Goal: Task Accomplishment & Management: Manage account settings

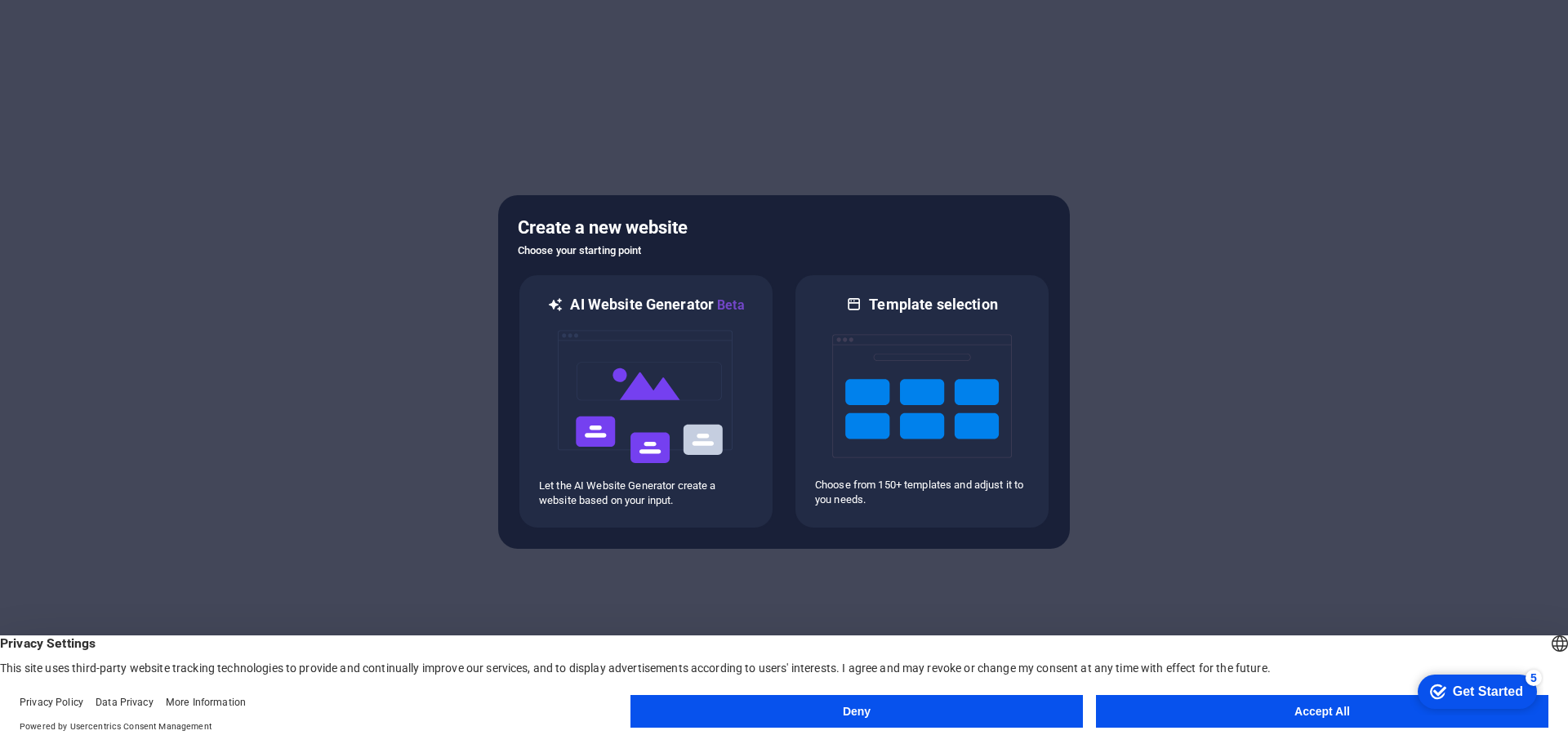
click at [1217, 713] on button "Accept All" at bounding box center [1322, 712] width 452 height 32
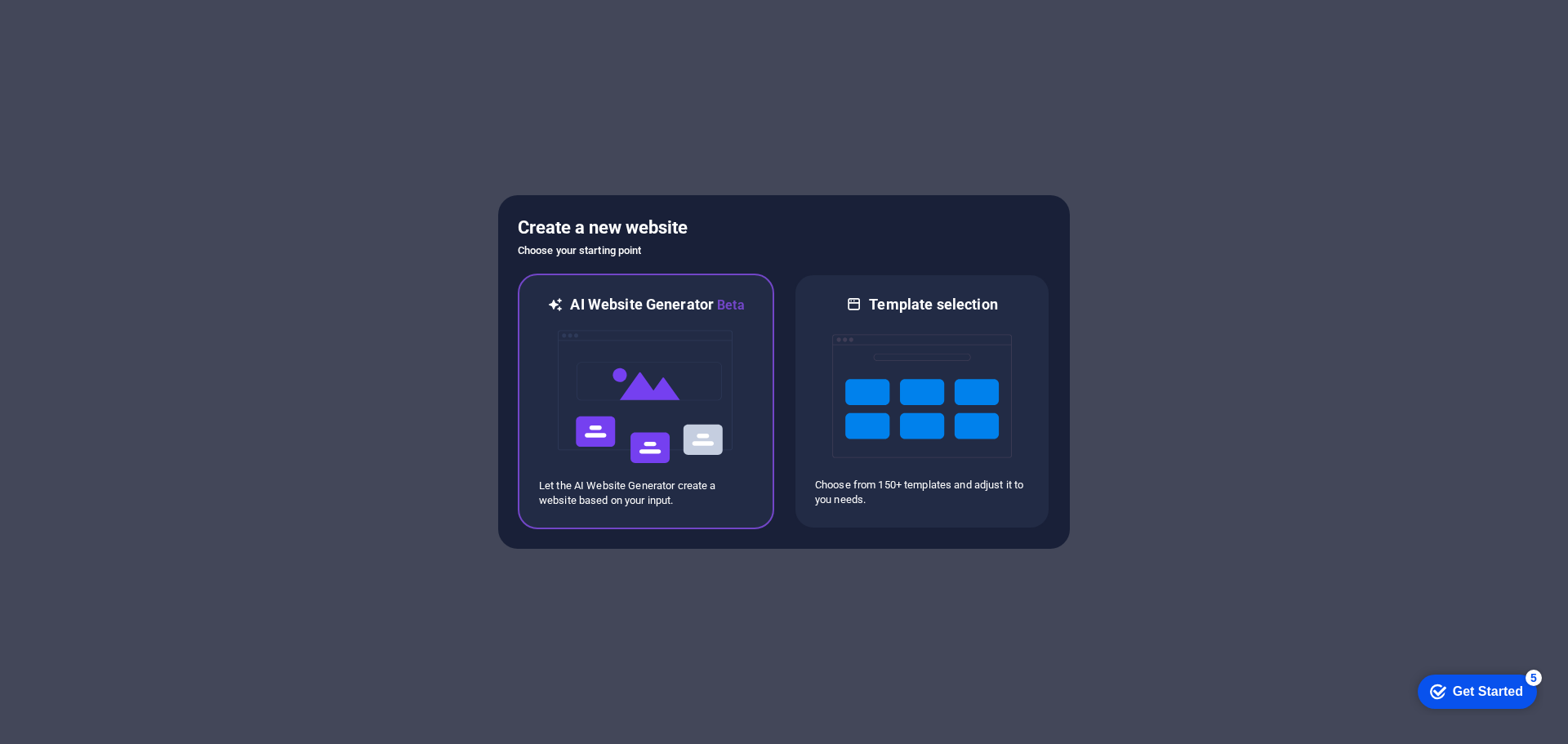
click at [665, 381] on img at bounding box center [646, 397] width 180 height 163
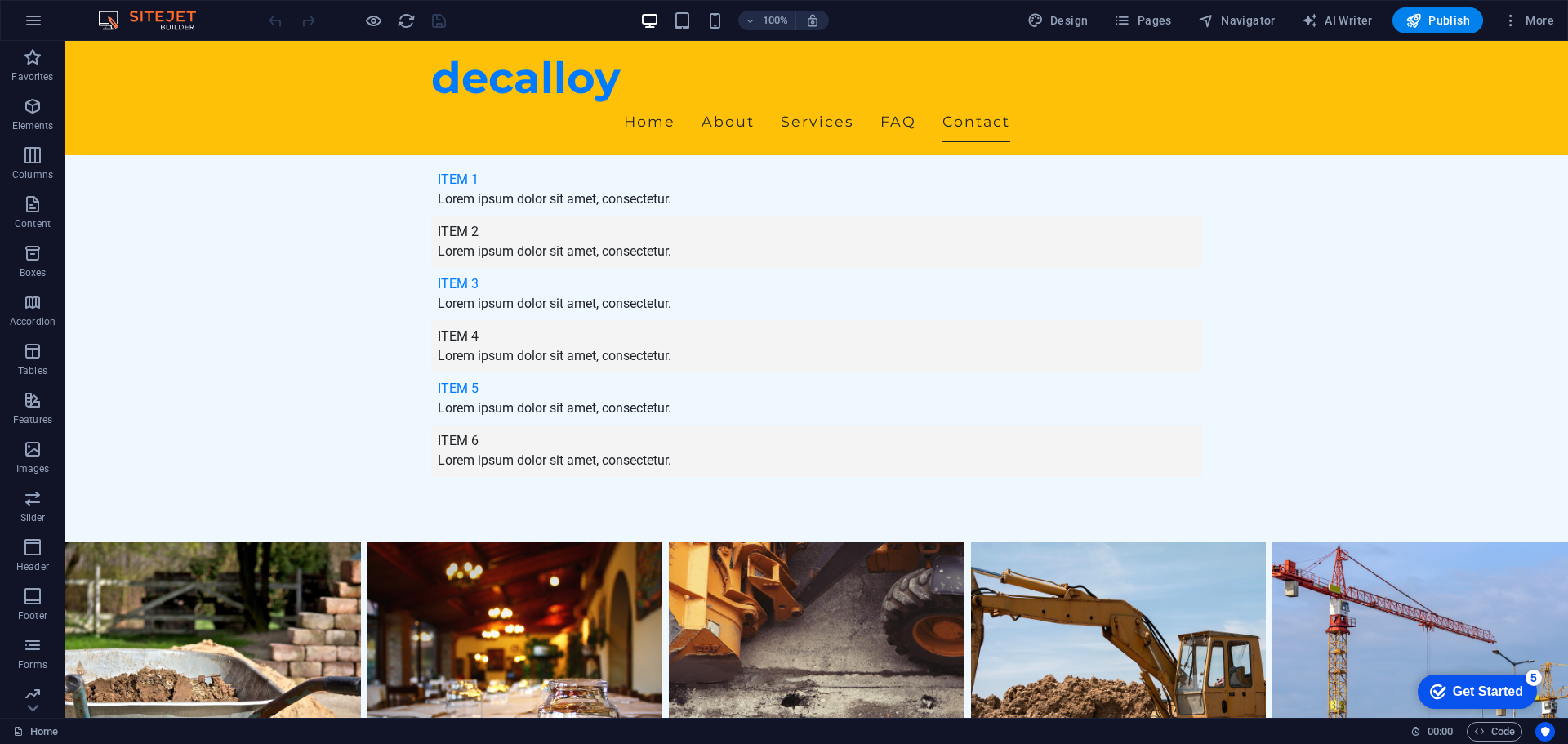
scroll to position [4392, 0]
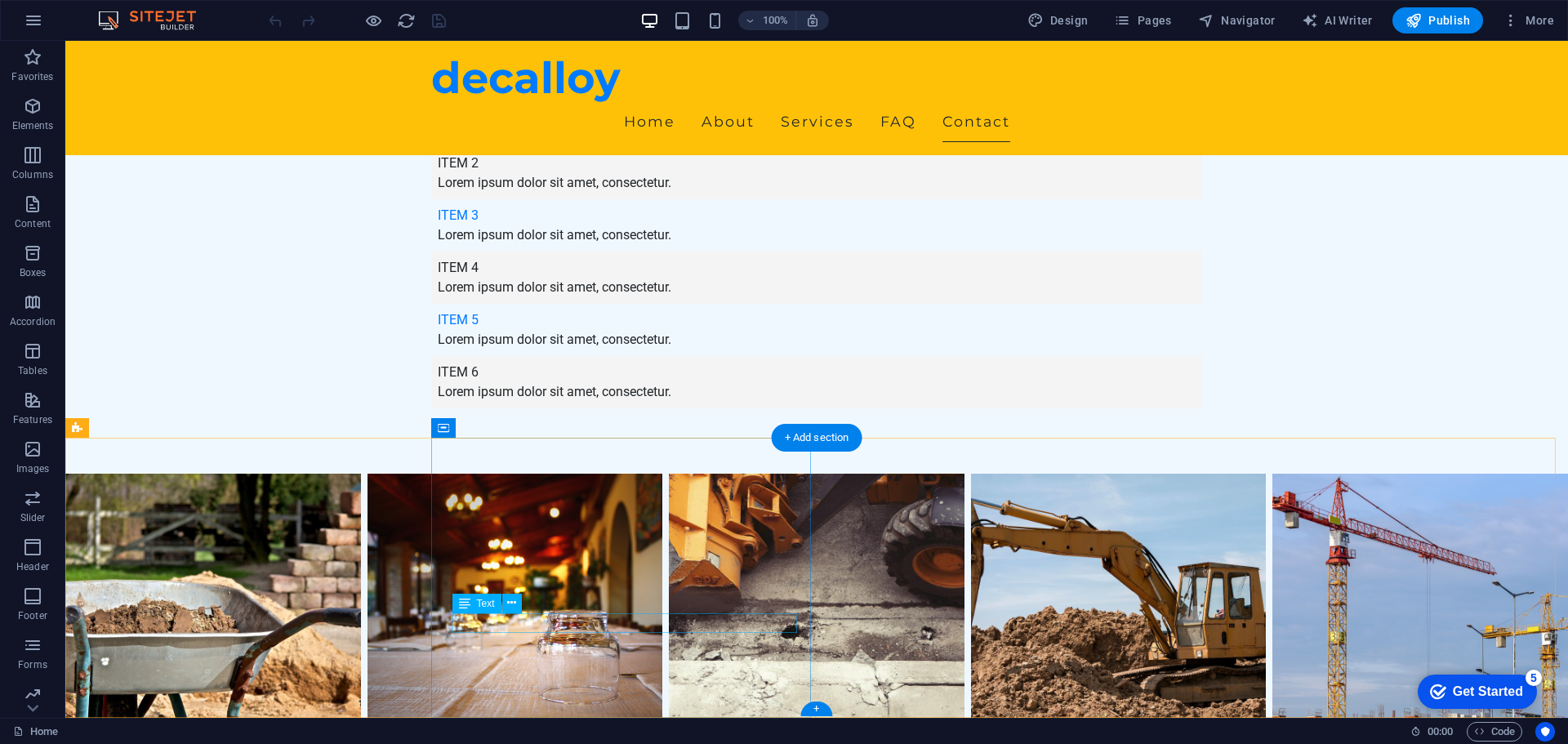
drag, startPoint x: 580, startPoint y: 625, endPoint x: 291, endPoint y: 625, distance: 289.0
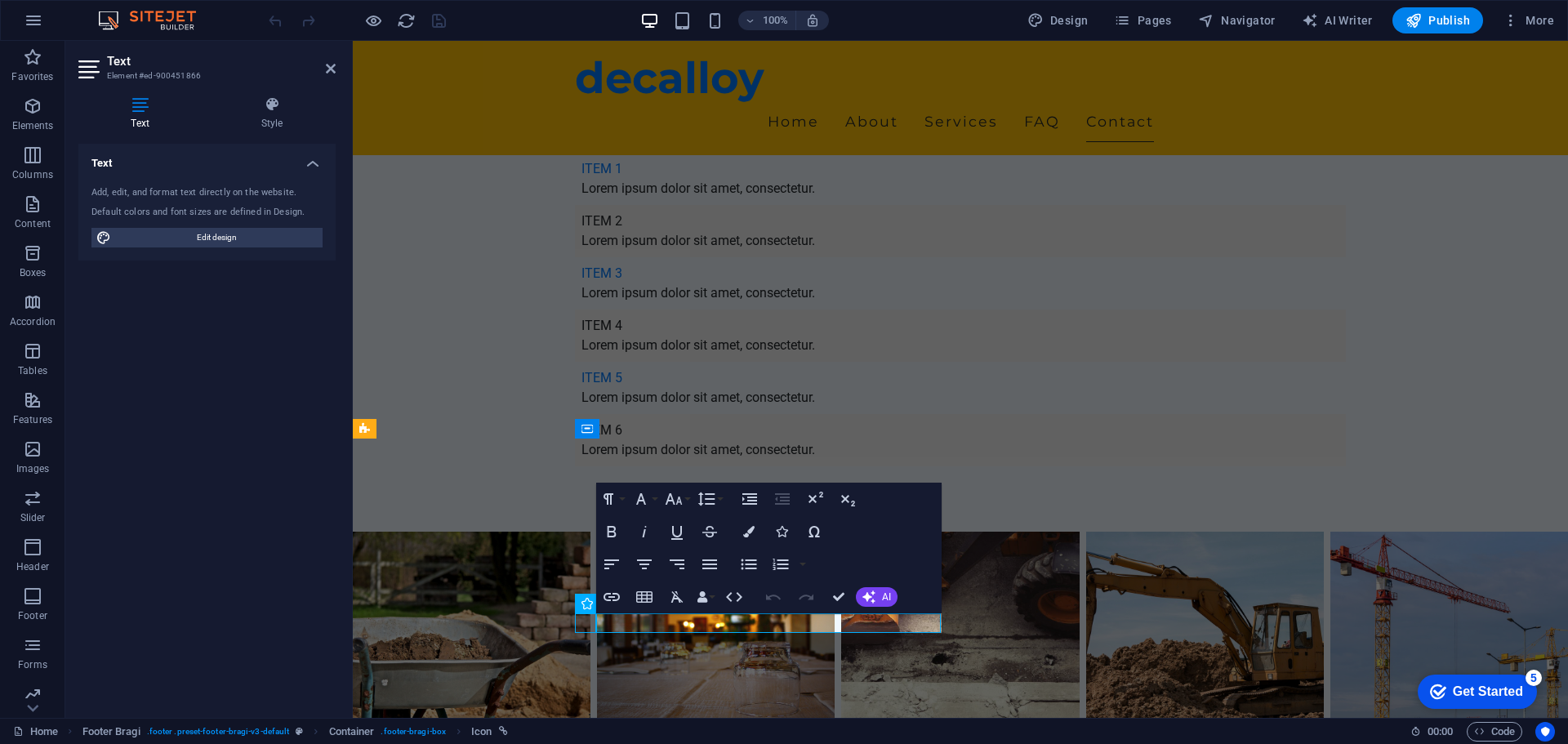
scroll to position [4391, 0]
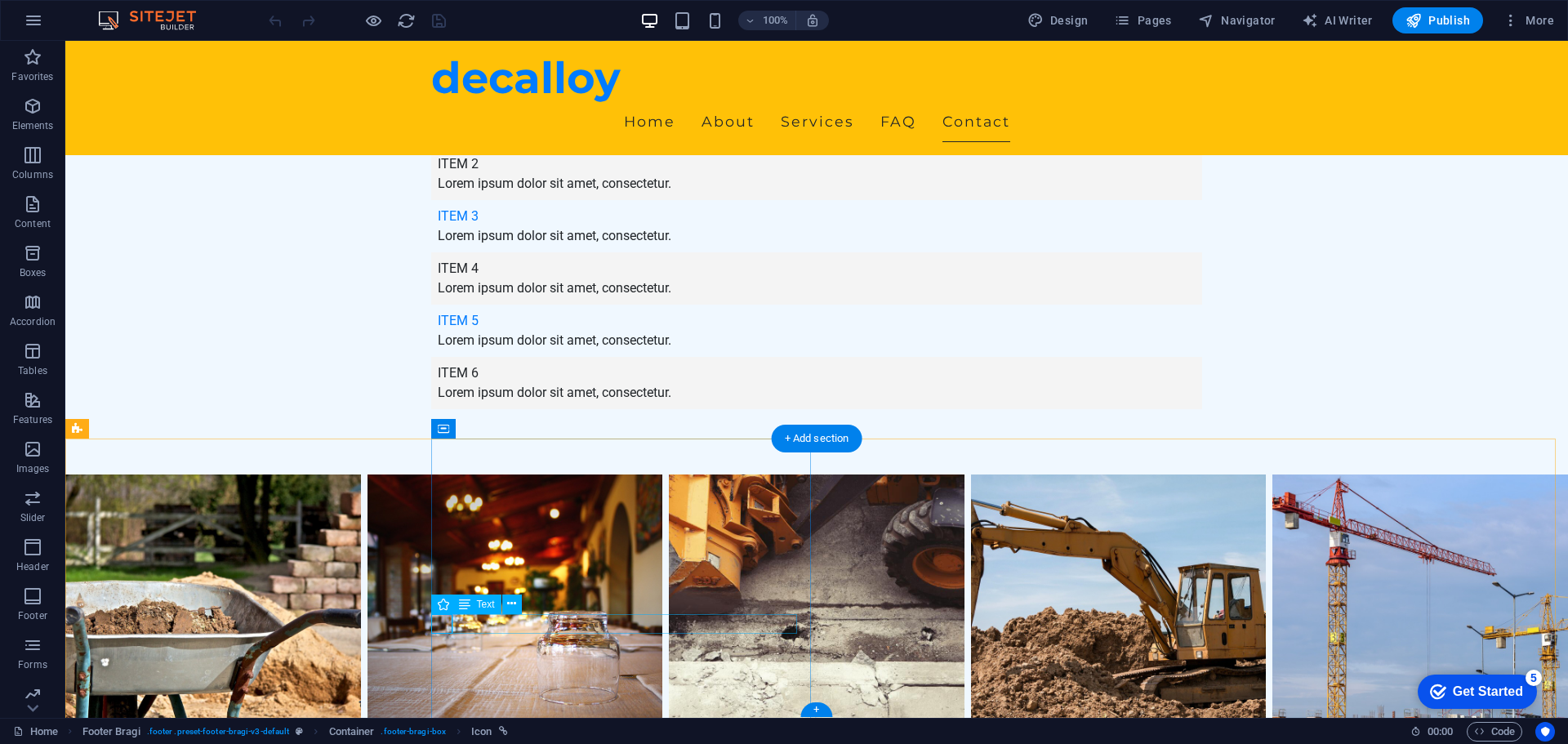
click at [490, 606] on span "Text" at bounding box center [486, 605] width 18 height 10
click at [472, 603] on div "Text" at bounding box center [477, 604] width 49 height 20
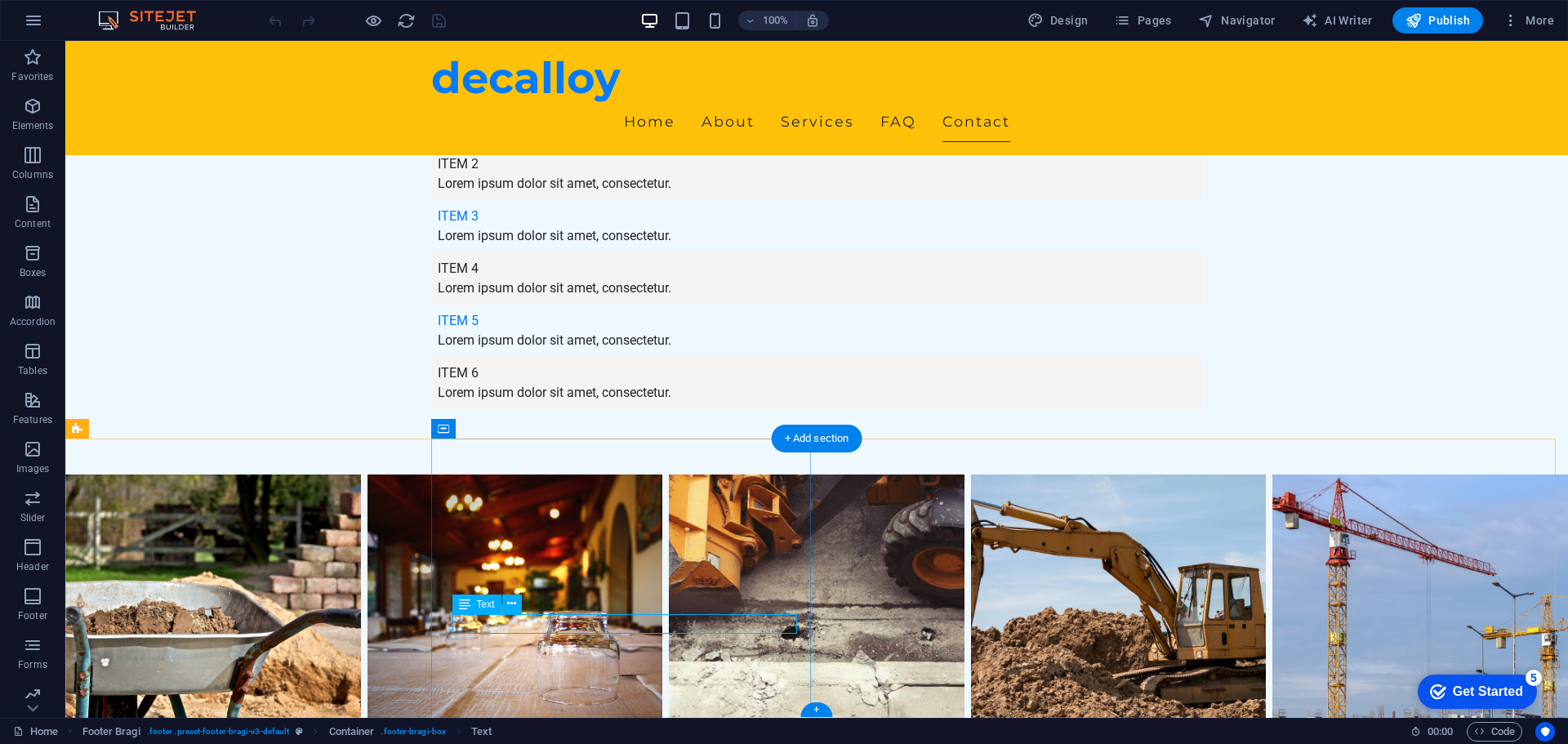
scroll to position [4334, 0]
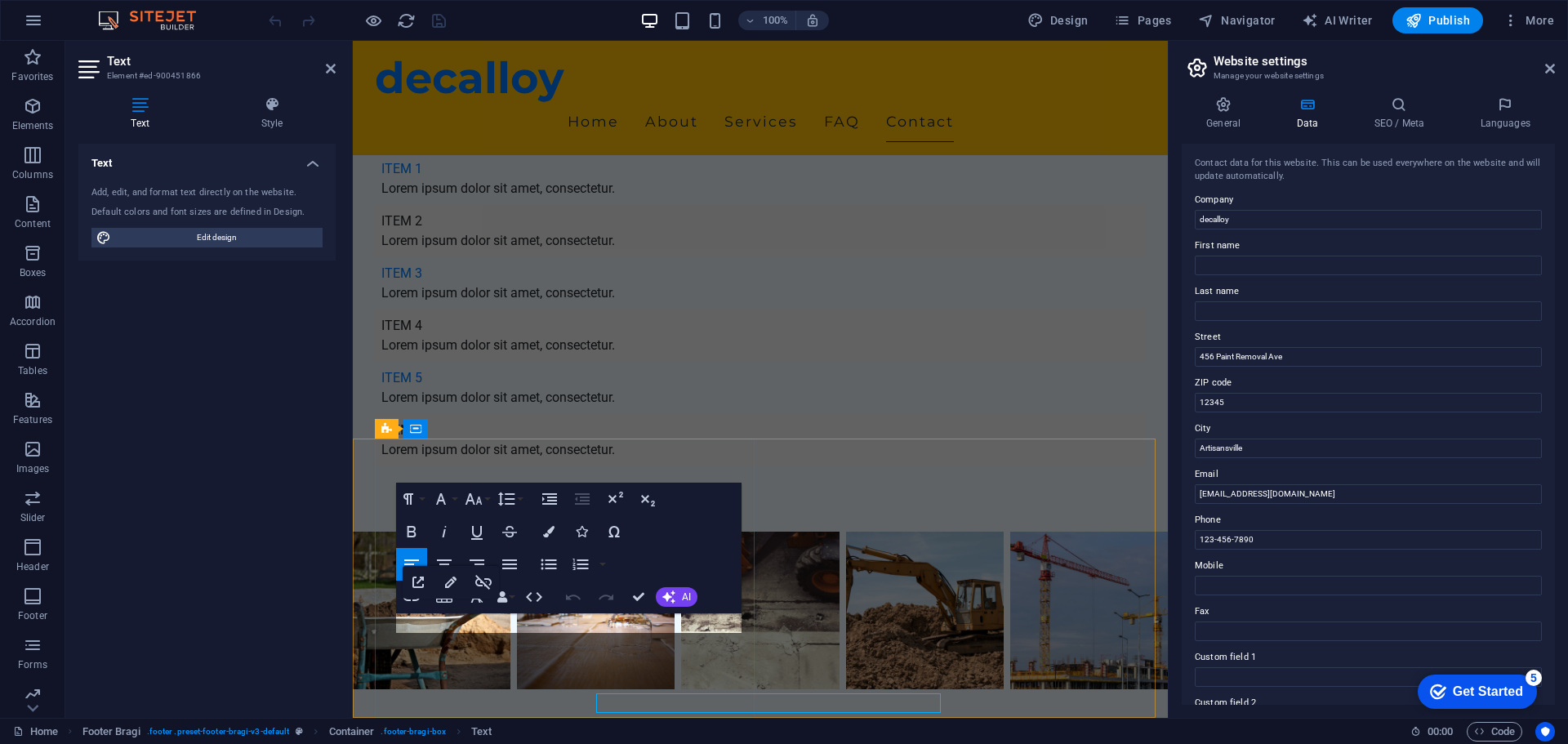
scroll to position [4253, 0]
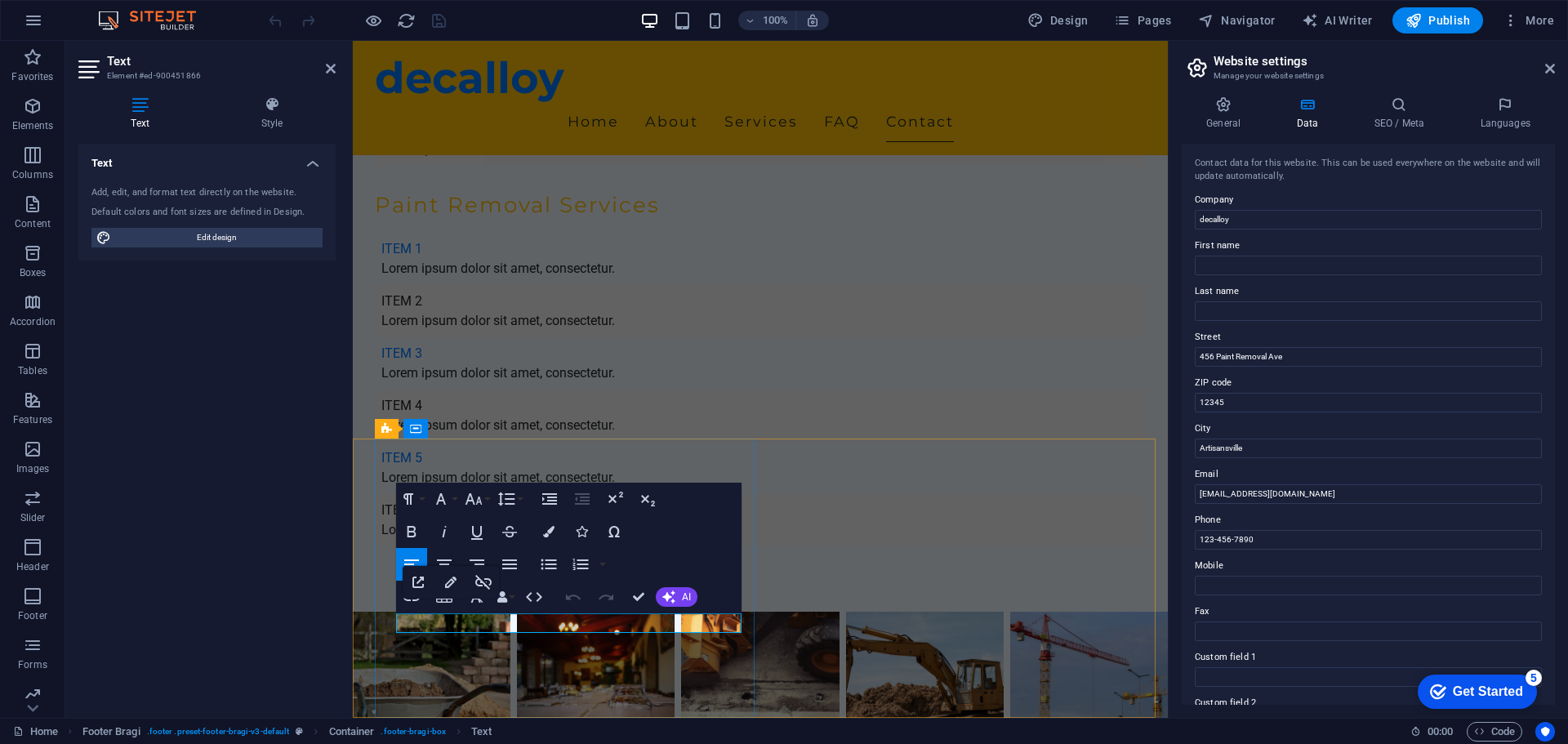
click at [1289, 489] on input "info@decalloy.com" at bounding box center [1368, 493] width 347 height 20
drag, startPoint x: 1216, startPoint y: 498, endPoint x: 1175, endPoint y: 499, distance: 41.0
click at [1175, 499] on div "General Data SEO / Meta Languages Website name decalloy.pt Logo Drag files here…" at bounding box center [1368, 400] width 399 height 634
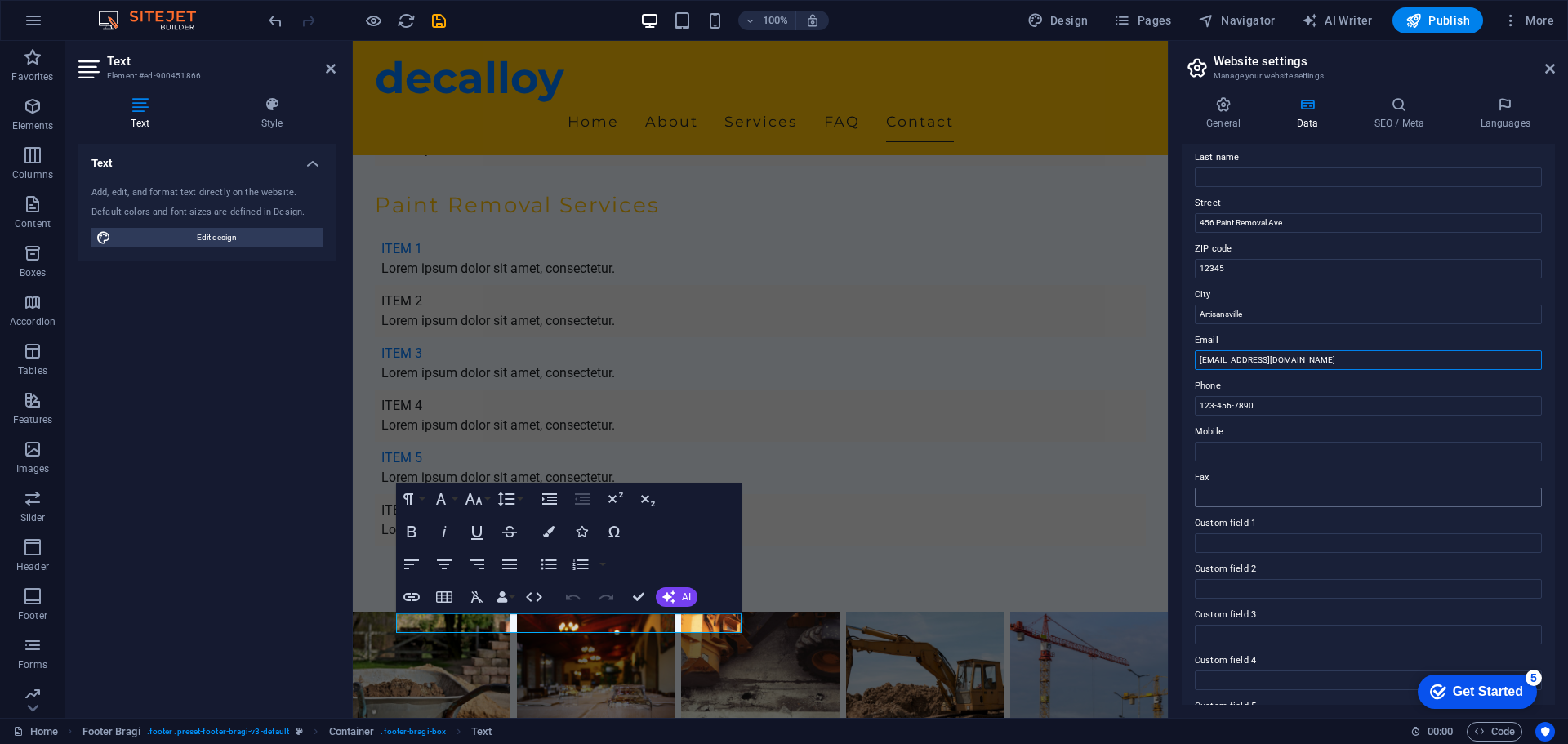
scroll to position [163, 0]
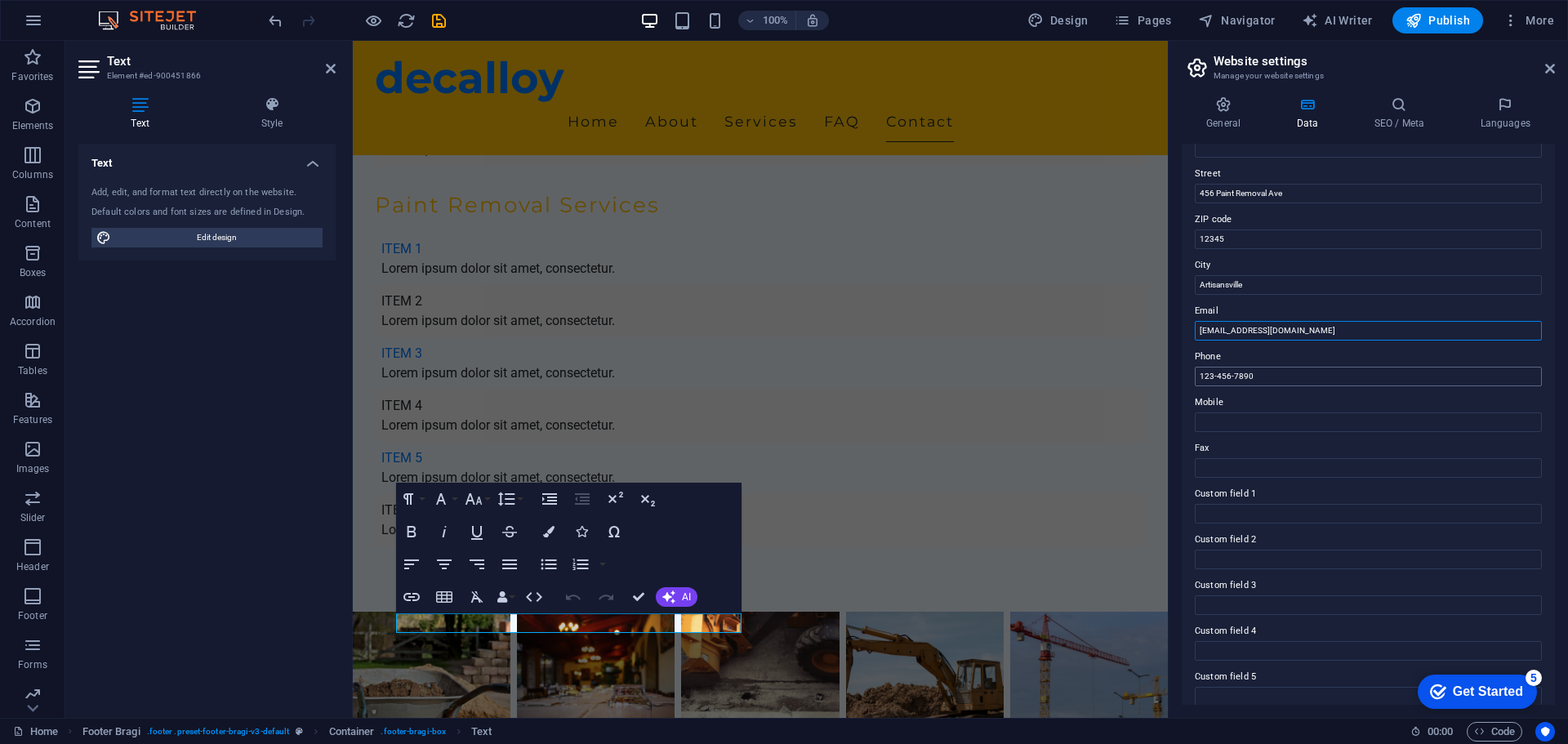
type input "[EMAIL_ADDRESS][DOMAIN_NAME]"
drag, startPoint x: 1565, startPoint y: 418, endPoint x: 1161, endPoint y: 383, distance: 405.5
type input "pois é ainda não sabemos"
click at [1266, 416] on input "Mobile" at bounding box center [1368, 422] width 347 height 20
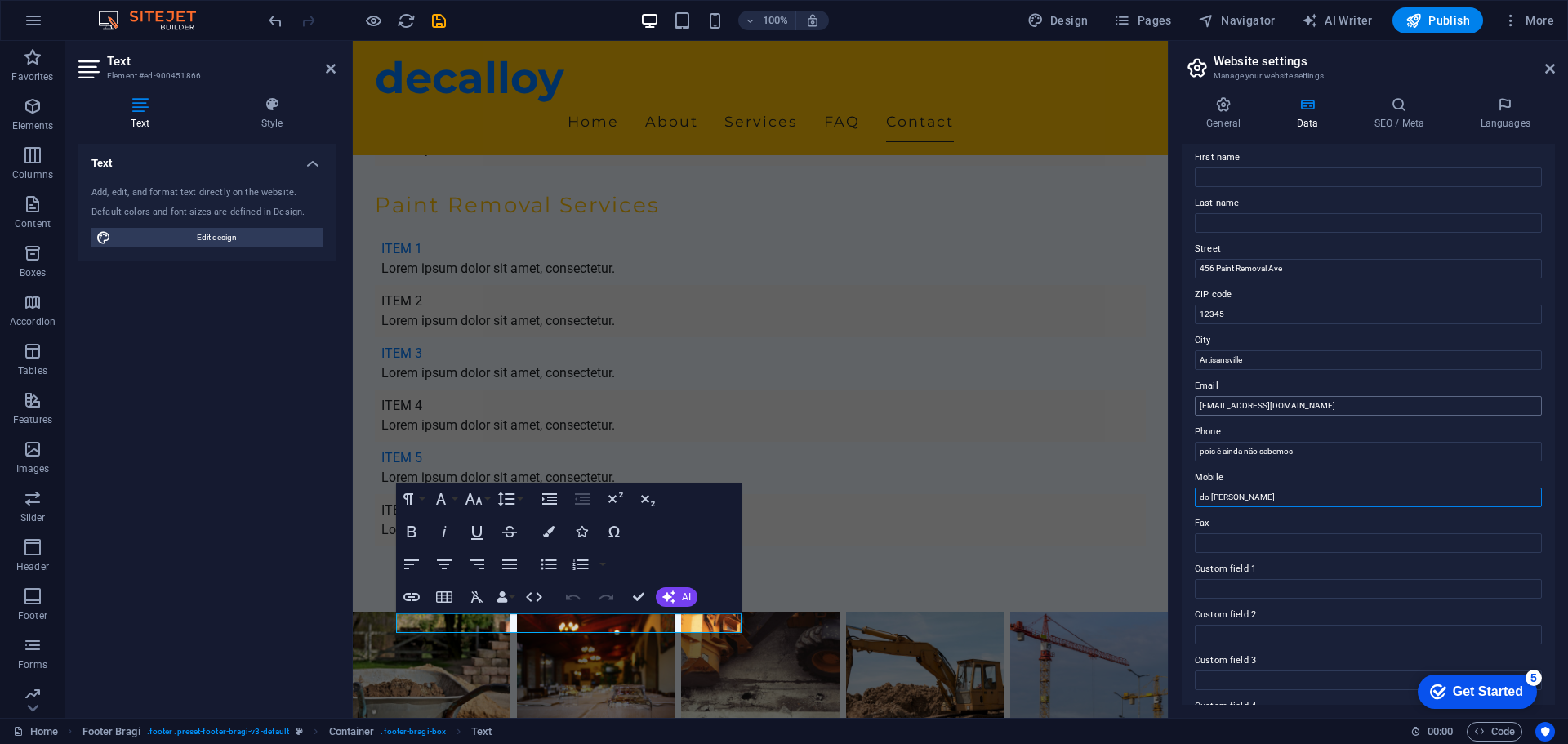
scroll to position [82, 0]
type input "do mestre rui"
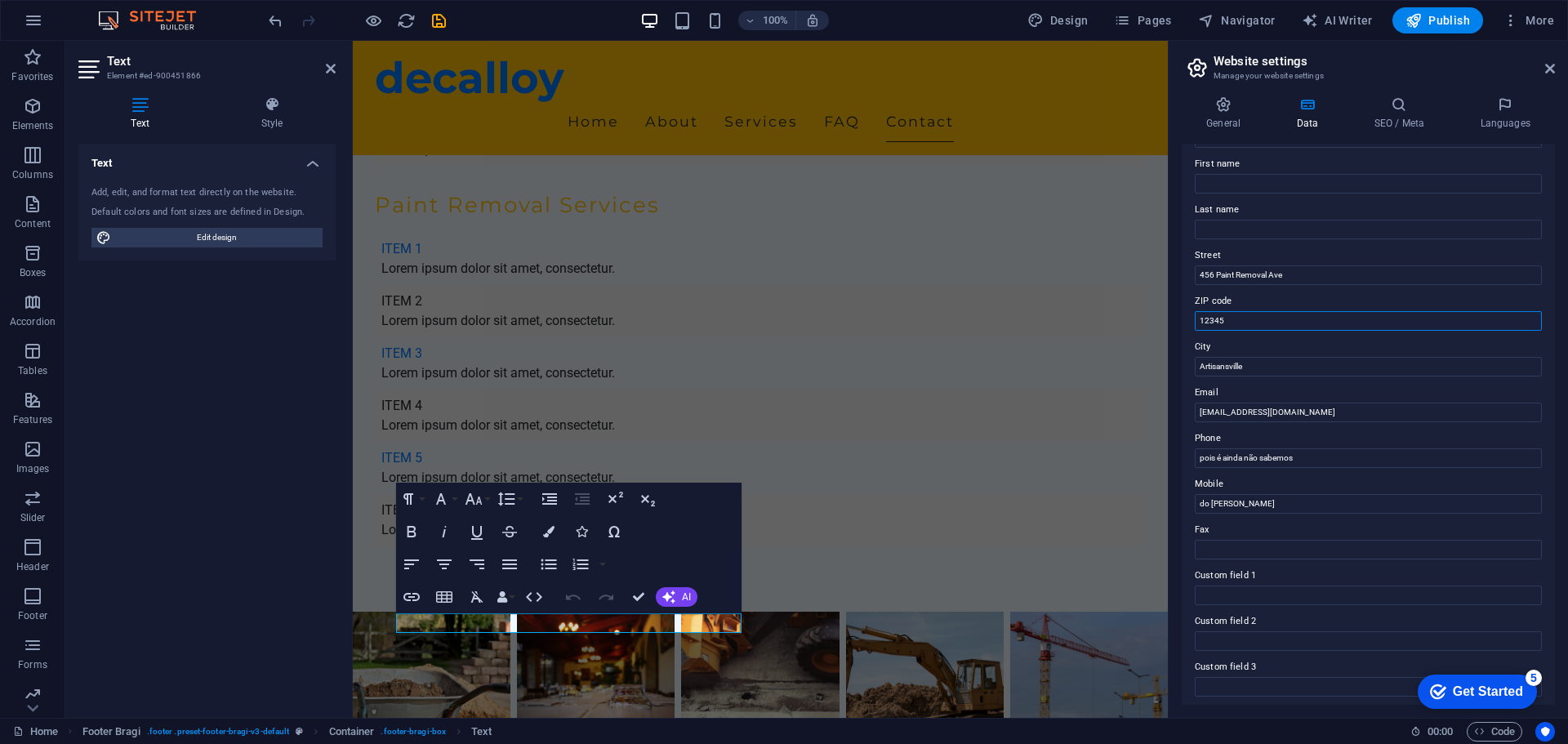
click at [1235, 318] on input "12345" at bounding box center [1368, 320] width 347 height 20
drag, startPoint x: 1606, startPoint y: 361, endPoint x: 1159, endPoint y: 320, distance: 448.9
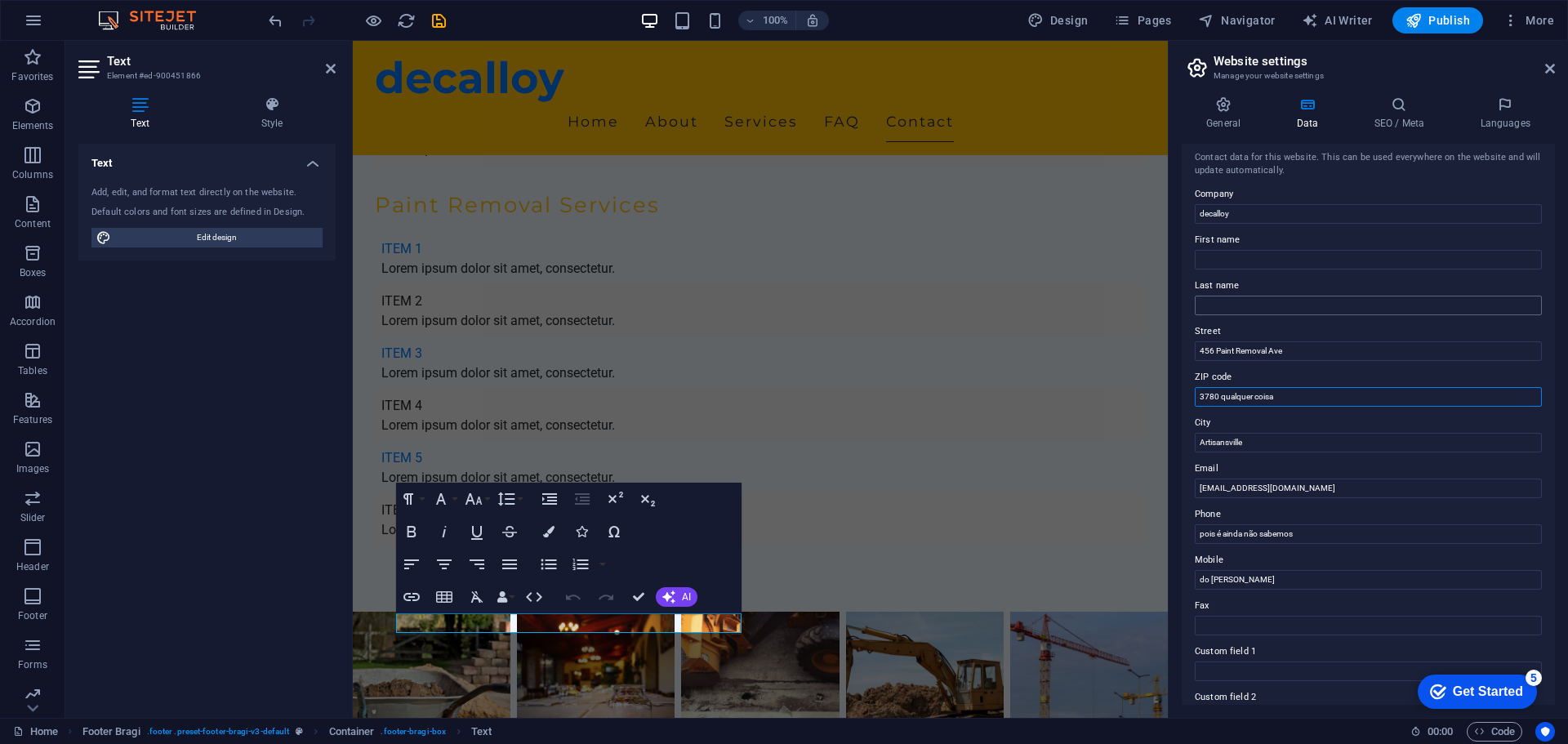
scroll to position [0, 0]
type input "3780 qualquer coisa"
drag, startPoint x: 1256, startPoint y: 220, endPoint x: 1200, endPoint y: 216, distance: 56.1
click at [1179, 218] on div "General Data SEO / Meta Languages Website name decalloy.pt Logo Drag files here…" at bounding box center [1368, 400] width 399 height 634
click at [1206, 216] on input "decalloy" at bounding box center [1368, 219] width 347 height 20
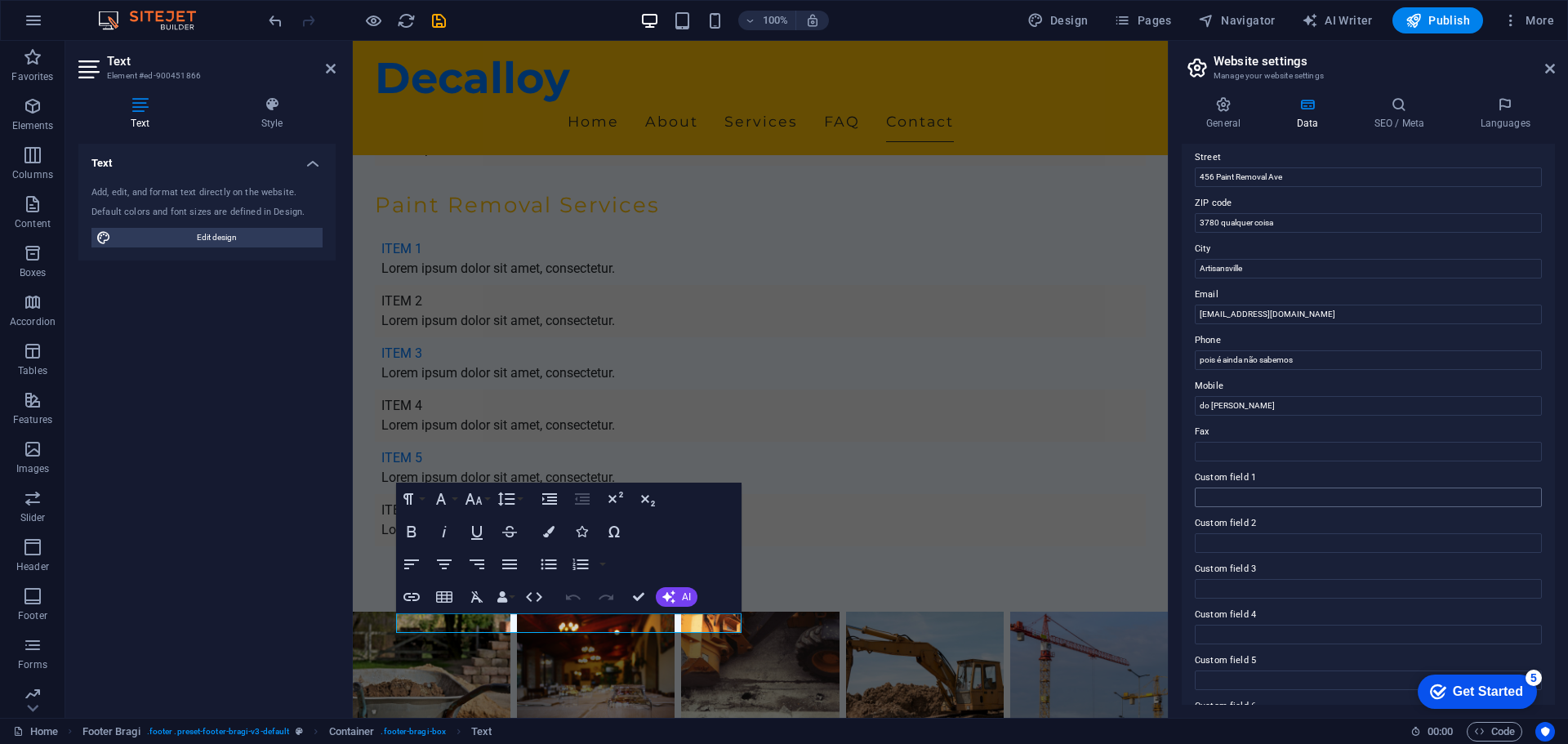
scroll to position [224, 0]
type input "Decalloy"
click at [1459, 687] on div "Get Started" at bounding box center [1487, 691] width 70 height 14
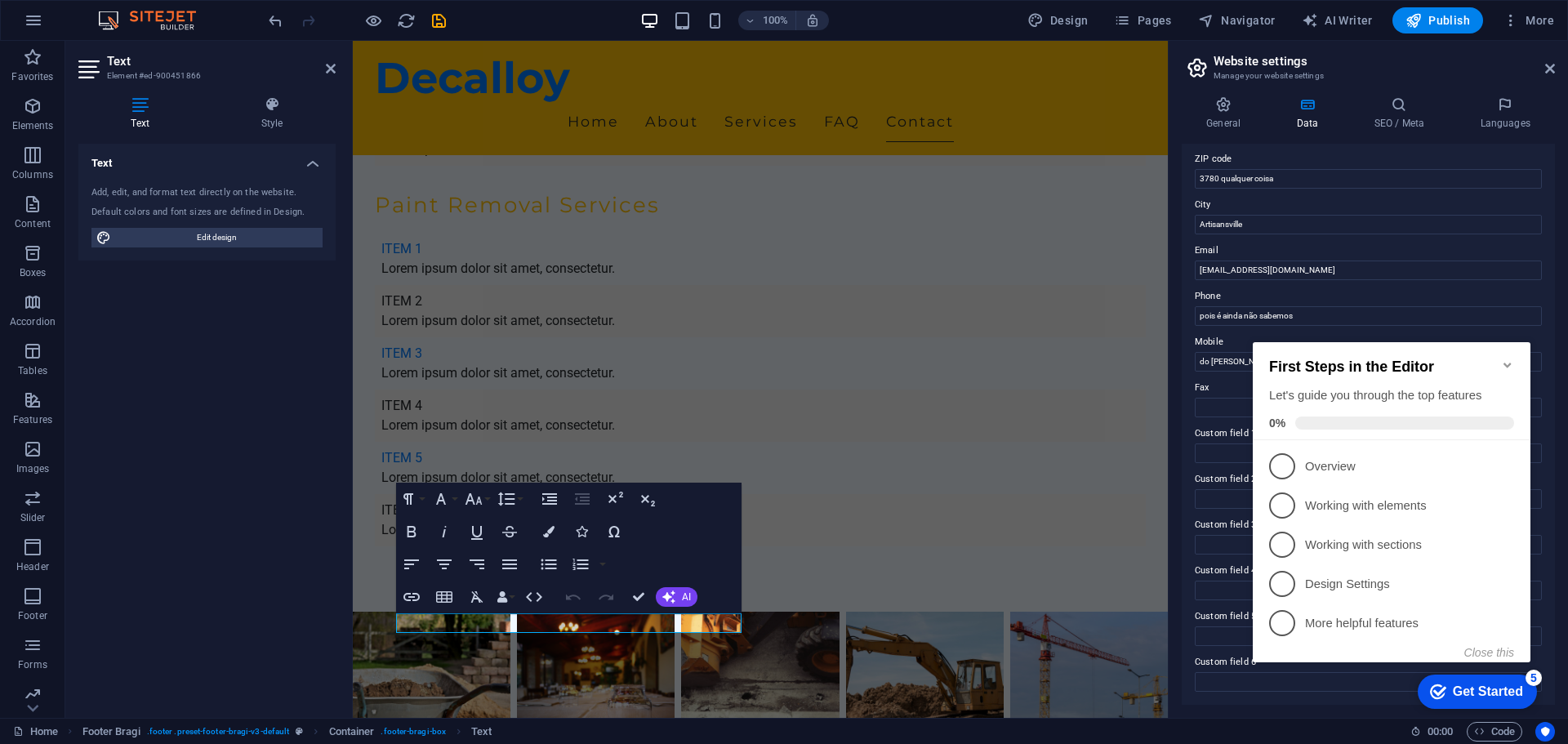
click div "checkmark Get Started 5 First Steps in the Editor Let's guide you through the t…"
click at [1505, 358] on icon "Minimize checklist" at bounding box center [1507, 364] width 13 height 13
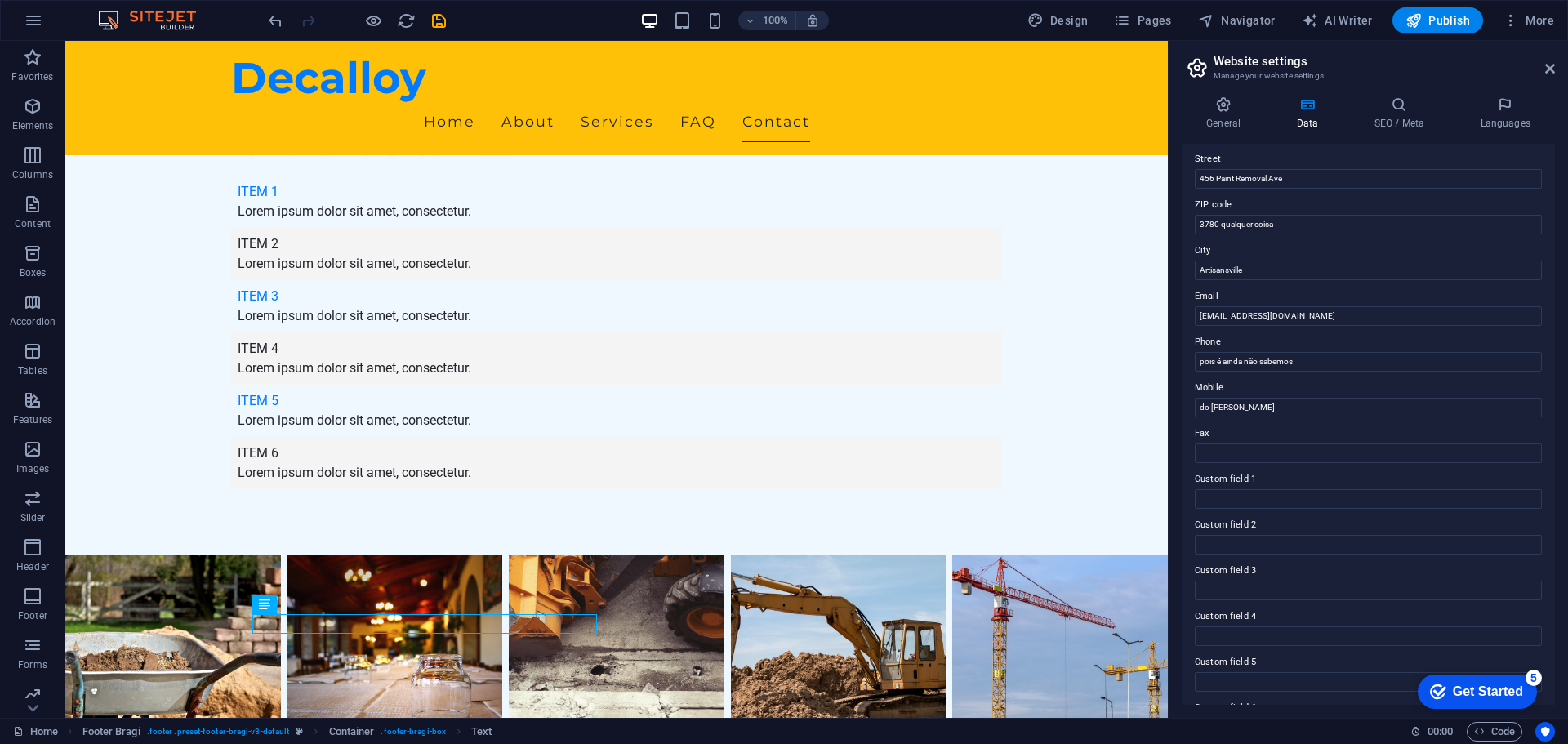
scroll to position [60, 0]
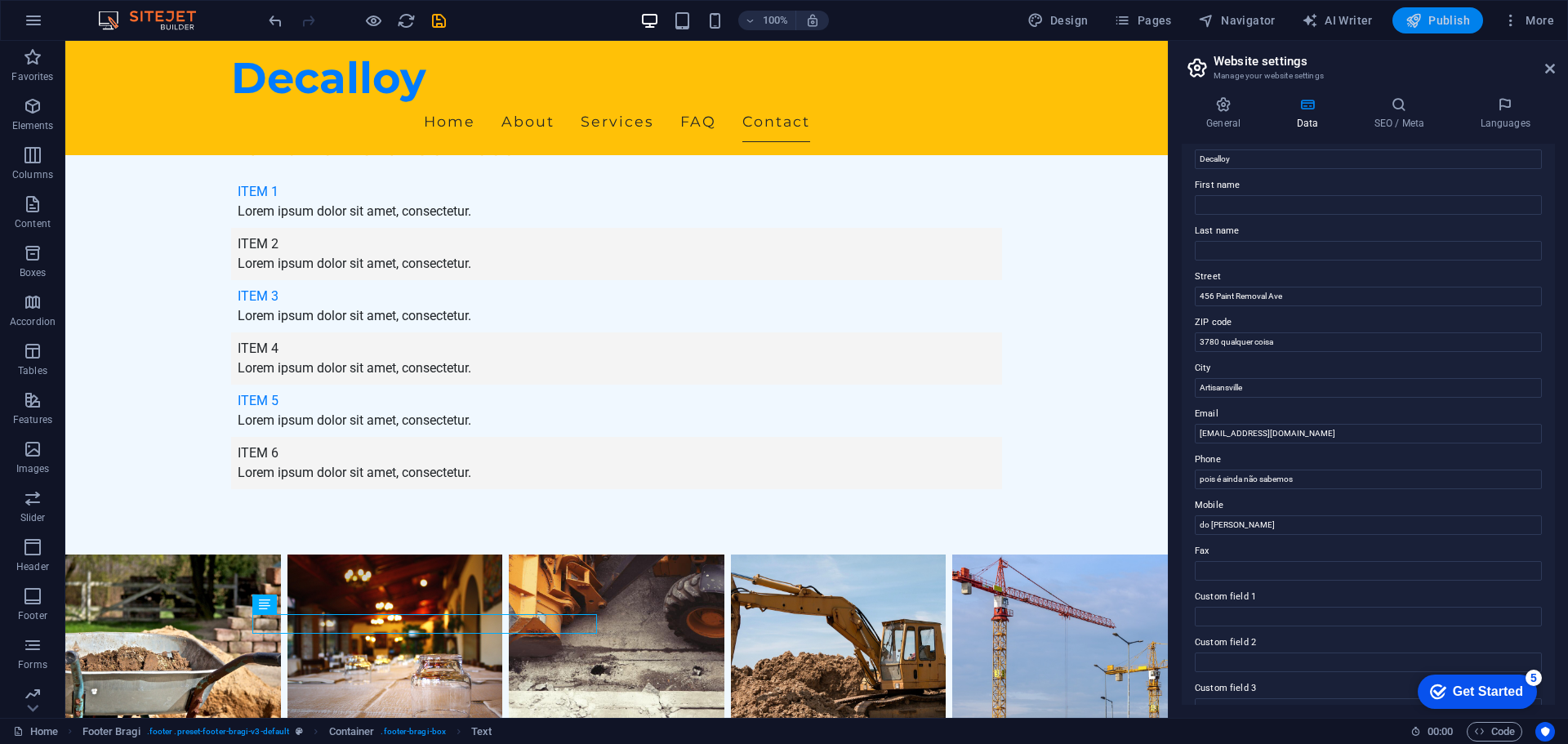
click at [1442, 31] on button "Publish" at bounding box center [1437, 20] width 91 height 26
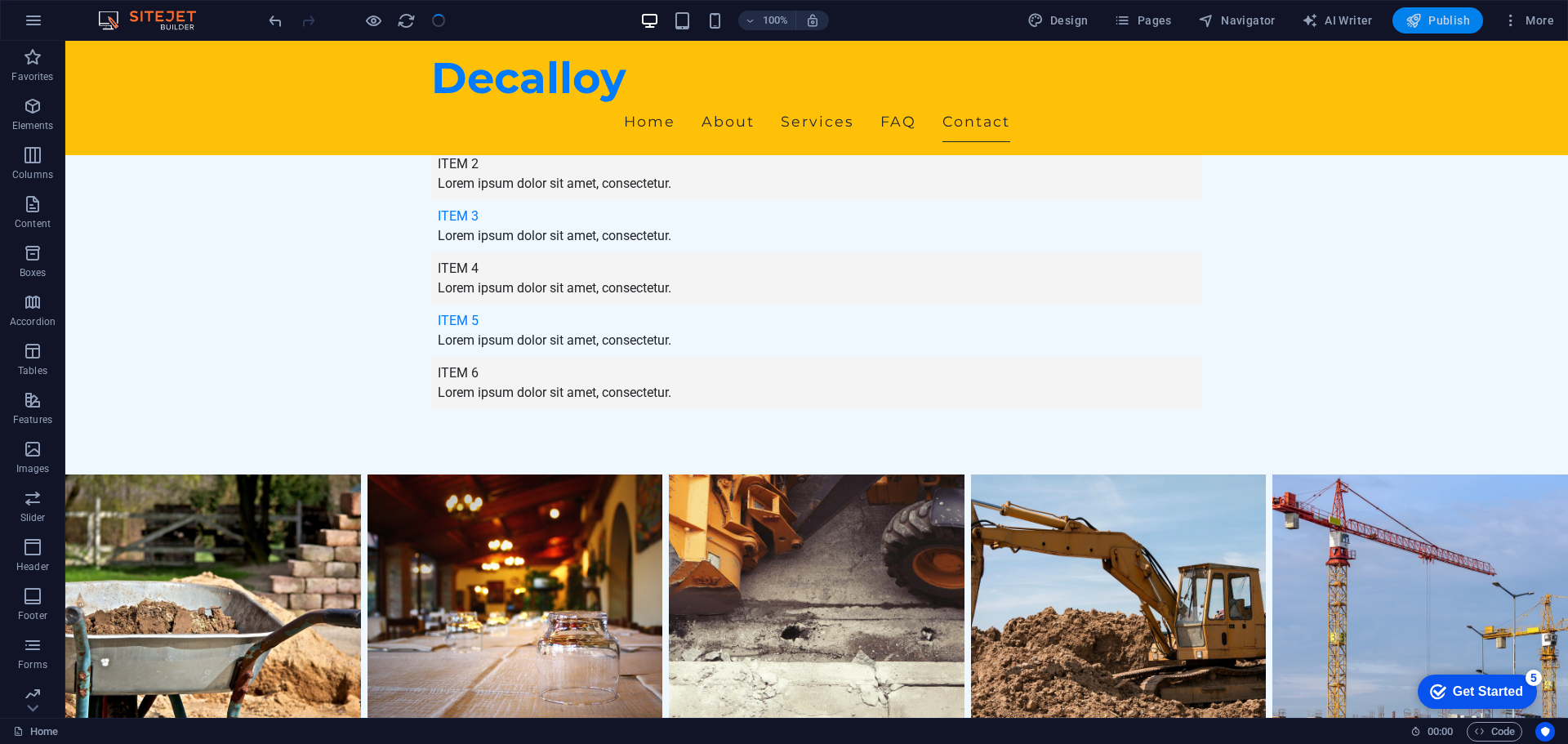
click at [1443, 20] on span "Publish" at bounding box center [1437, 20] width 65 height 16
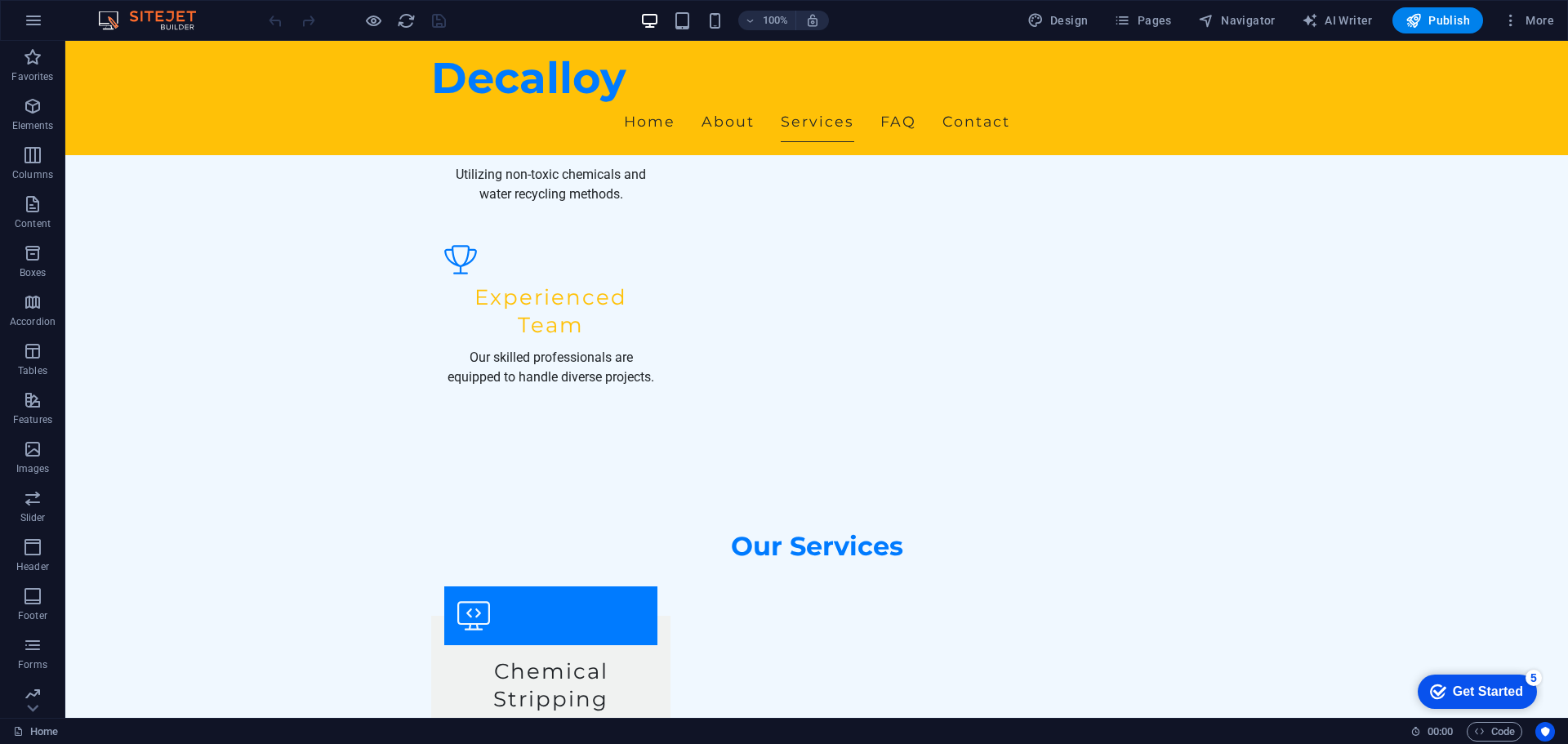
scroll to position [1548, 0]
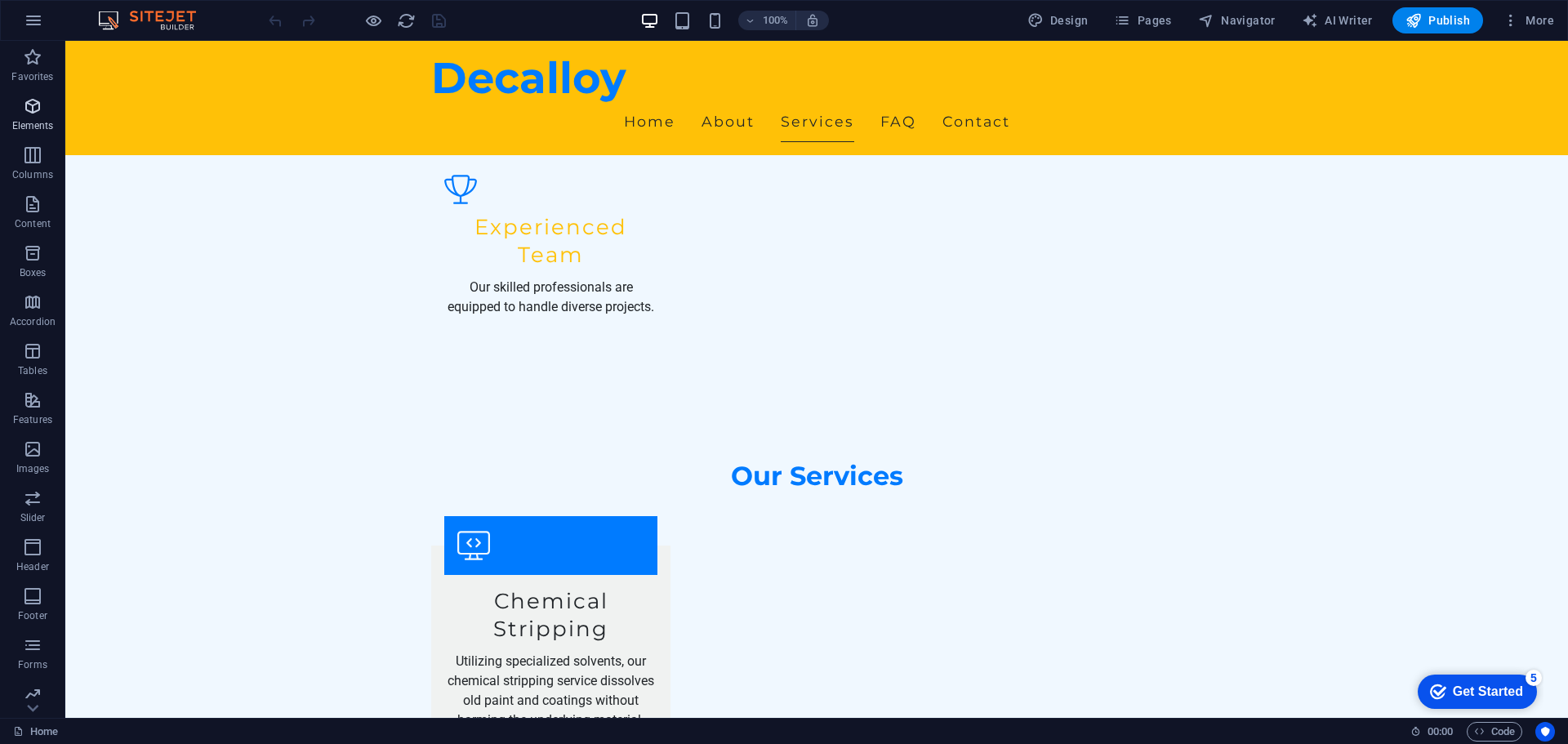
click at [19, 111] on span "Elements" at bounding box center [32, 116] width 65 height 39
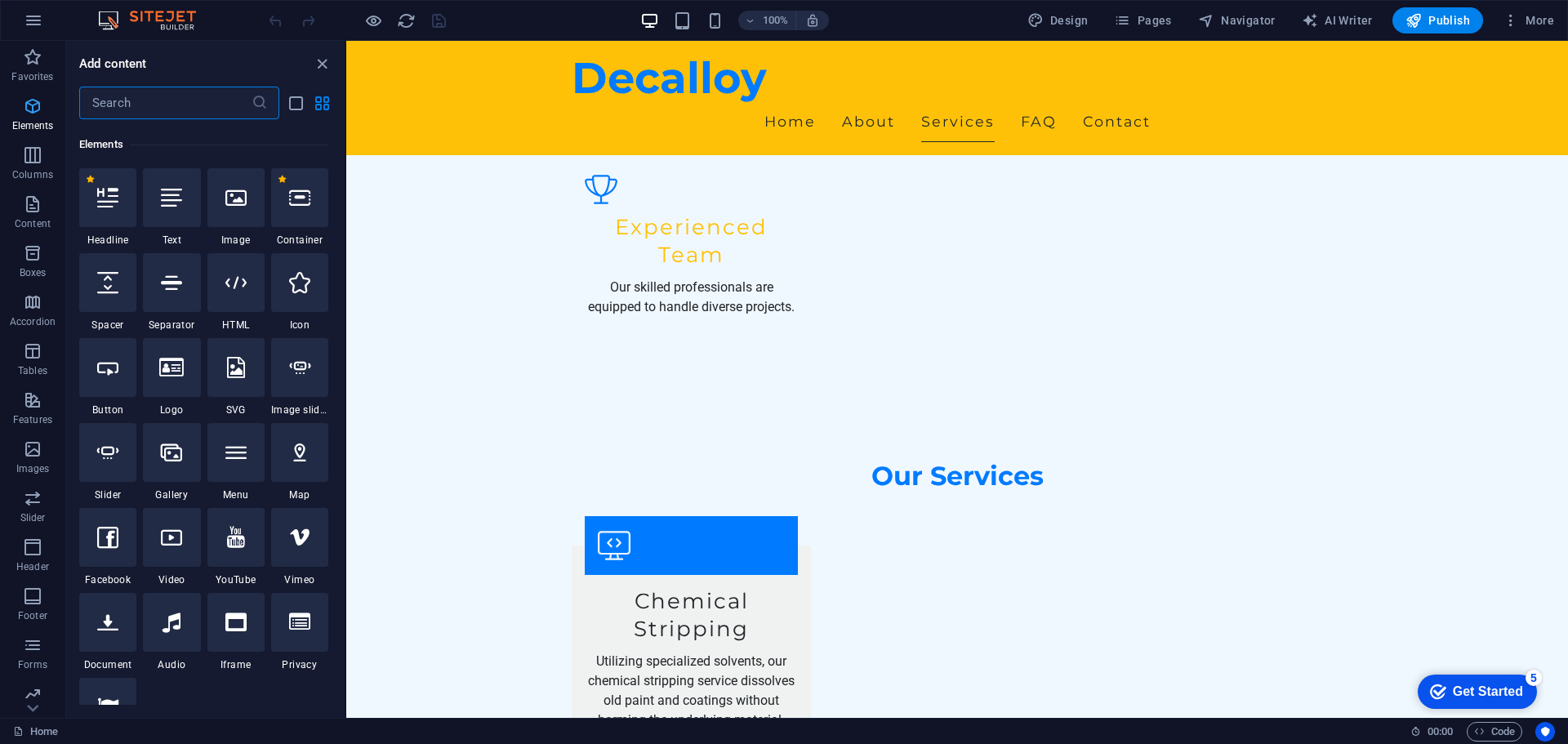
scroll to position [174, 0]
click at [19, 110] on span "Elements" at bounding box center [32, 116] width 65 height 39
click at [38, 67] on span "Favorites" at bounding box center [32, 67] width 65 height 39
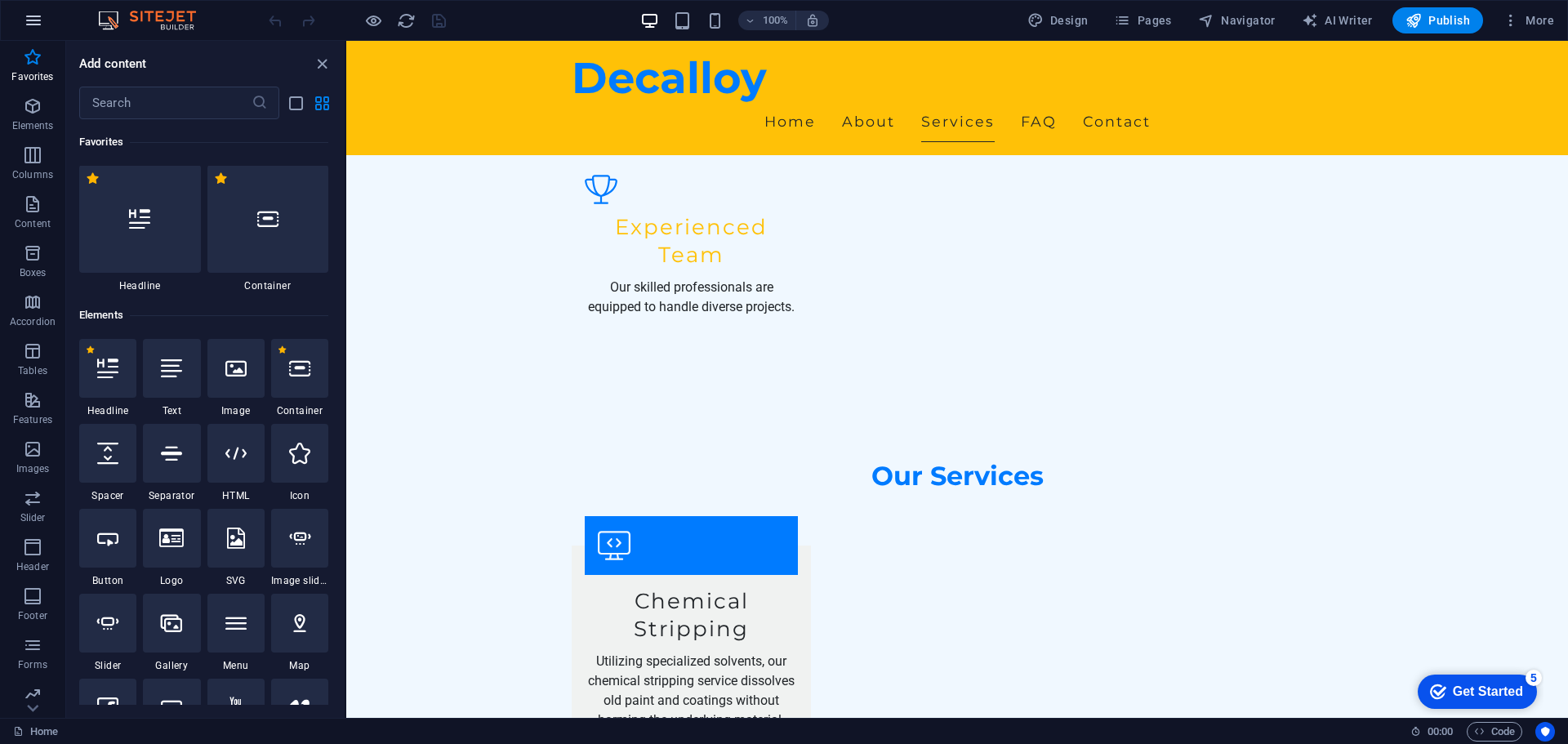
scroll to position [0, 0]
click at [24, 25] on icon "button" at bounding box center [33, 20] width 20 height 20
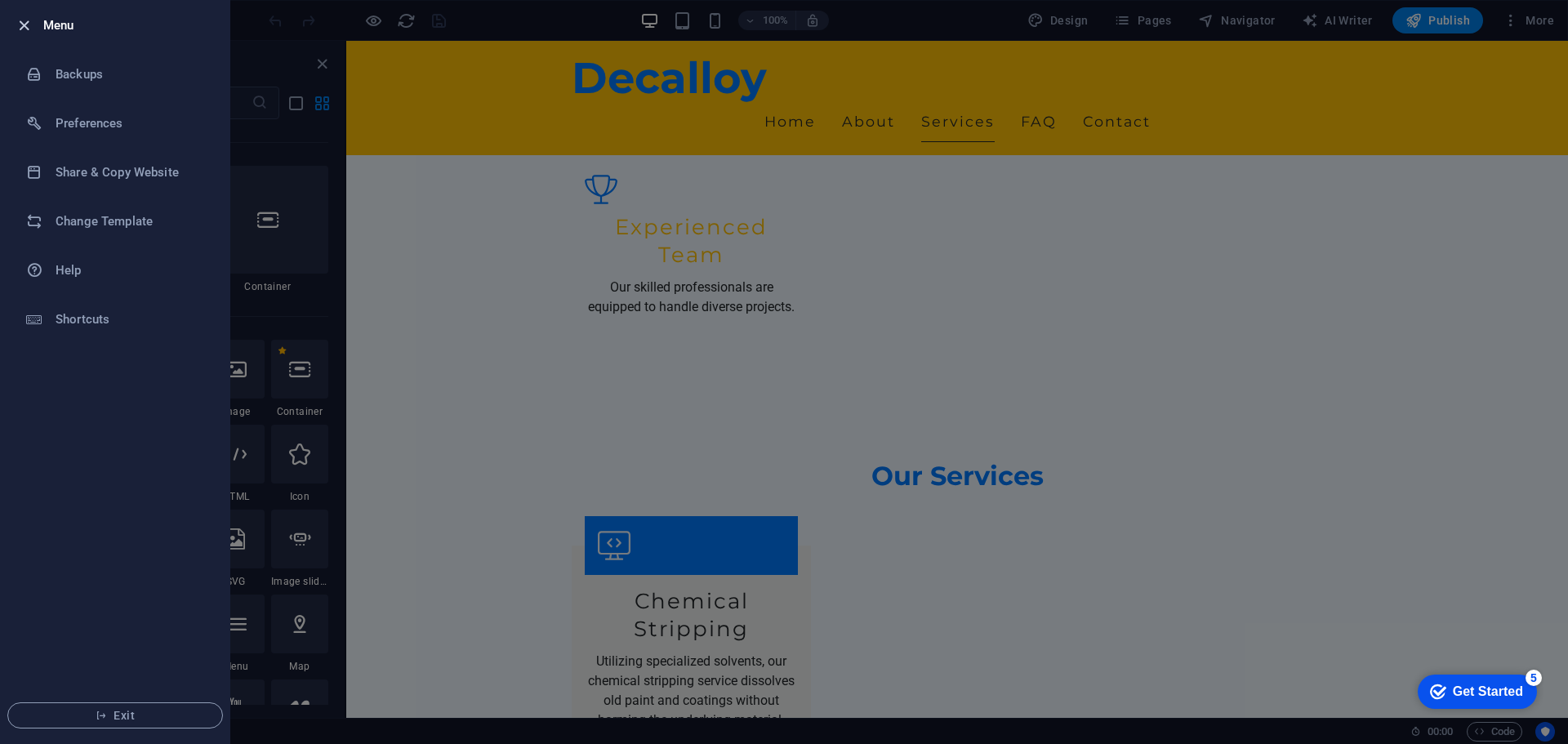
click at [24, 19] on icon "button" at bounding box center [24, 25] width 19 height 19
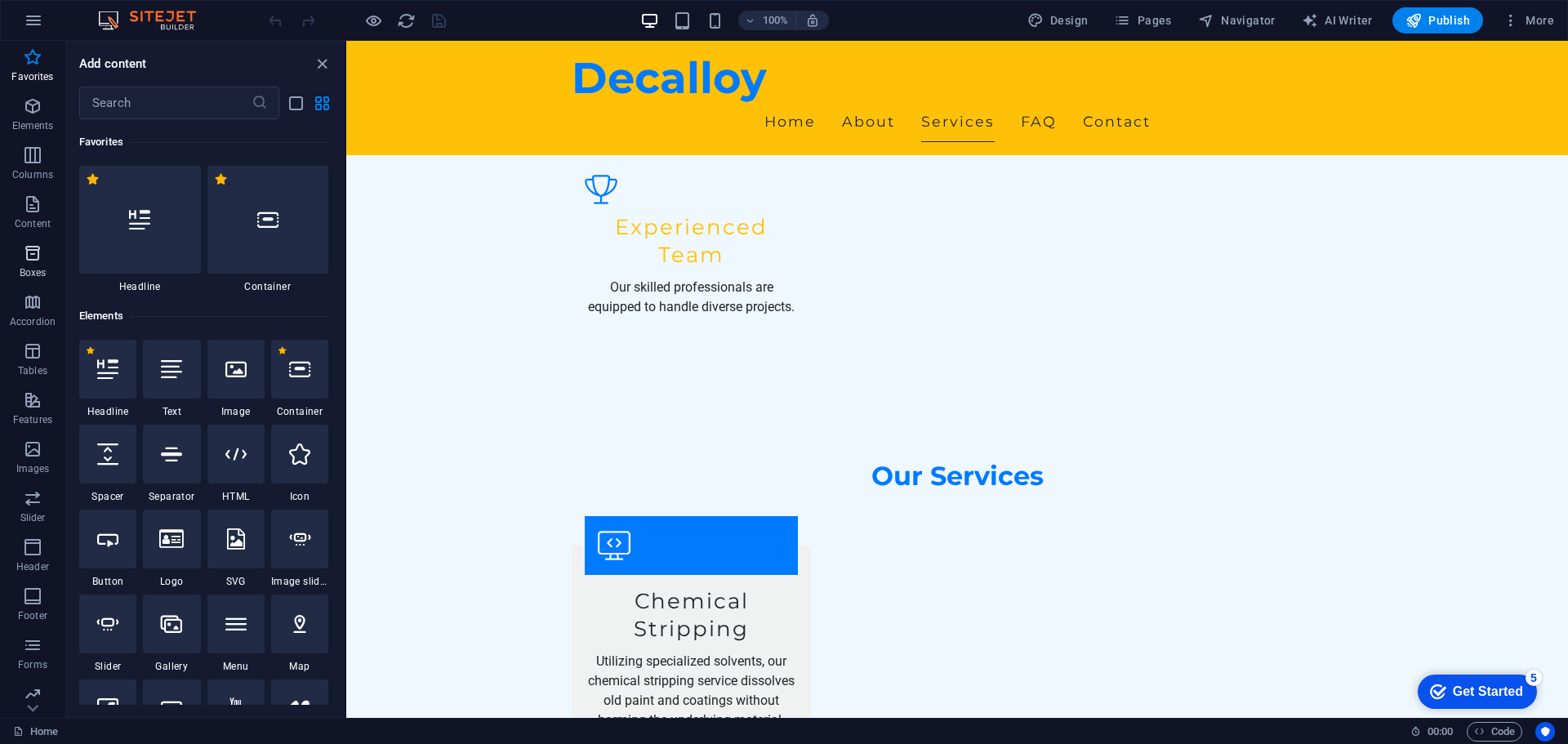
click at [28, 266] on span "Boxes" at bounding box center [32, 263] width 65 height 39
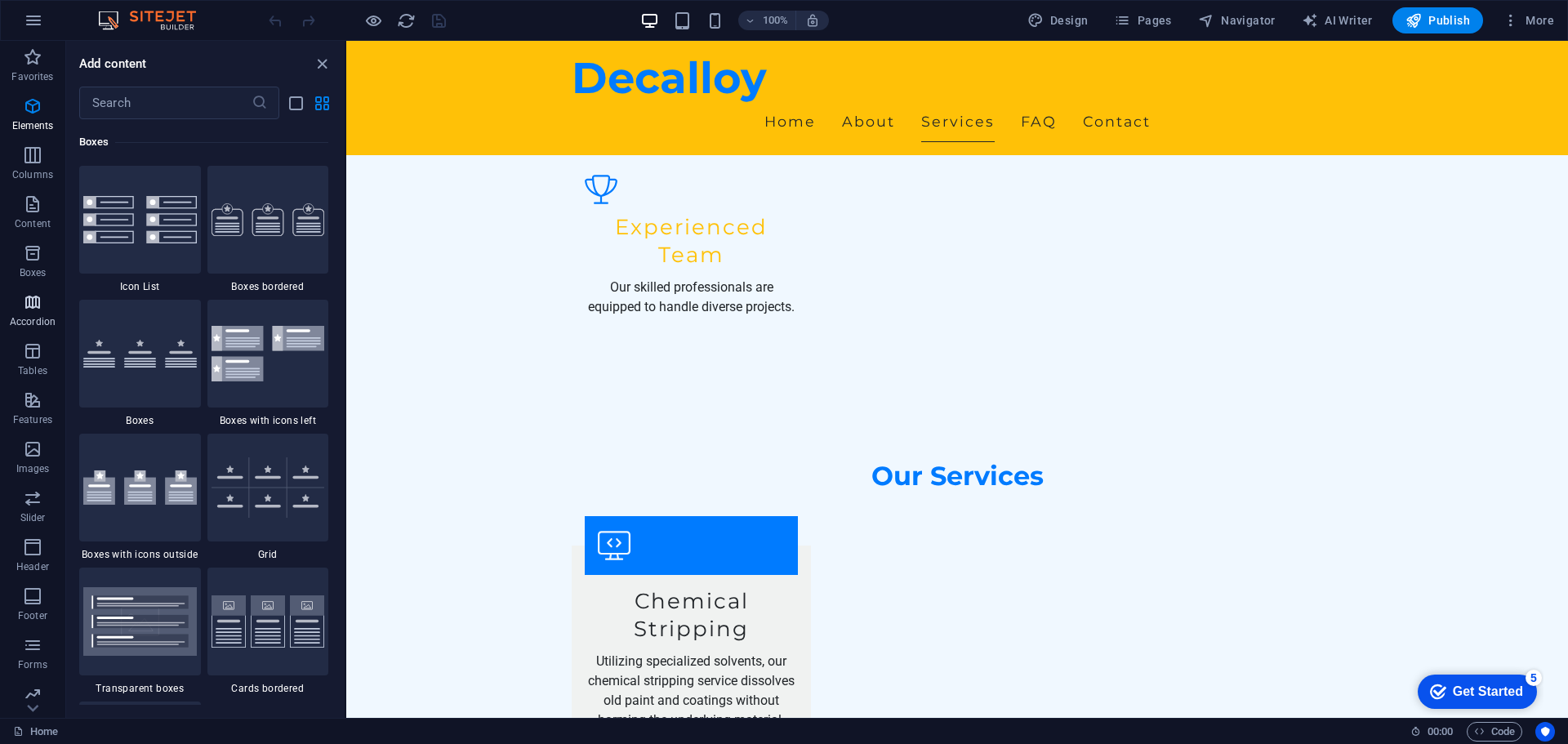
click at [25, 322] on p "Accordion" at bounding box center [33, 321] width 46 height 13
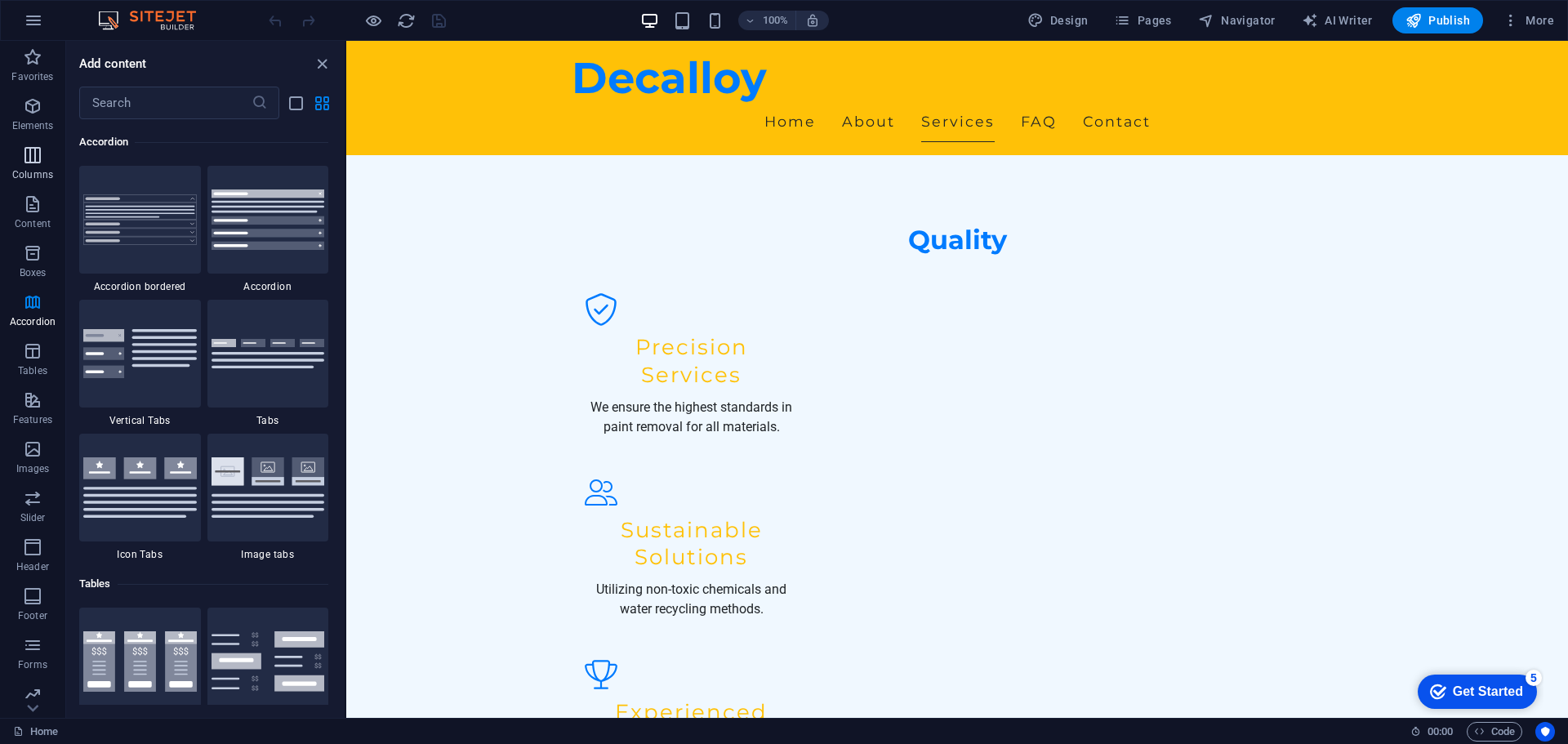
scroll to position [1058, 0]
click at [38, 161] on icon "button" at bounding box center [32, 155] width 20 height 20
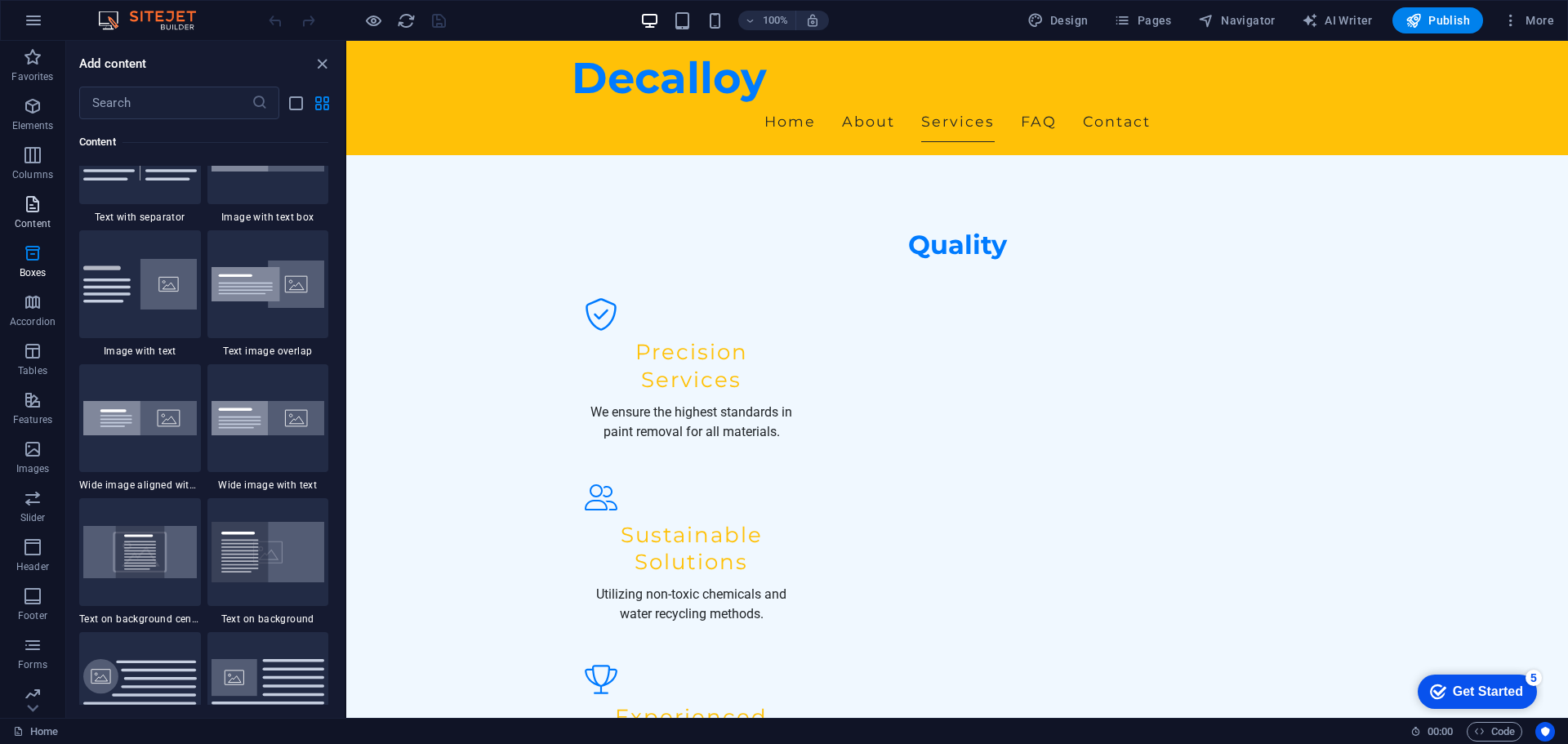
click at [33, 197] on icon "button" at bounding box center [32, 204] width 20 height 20
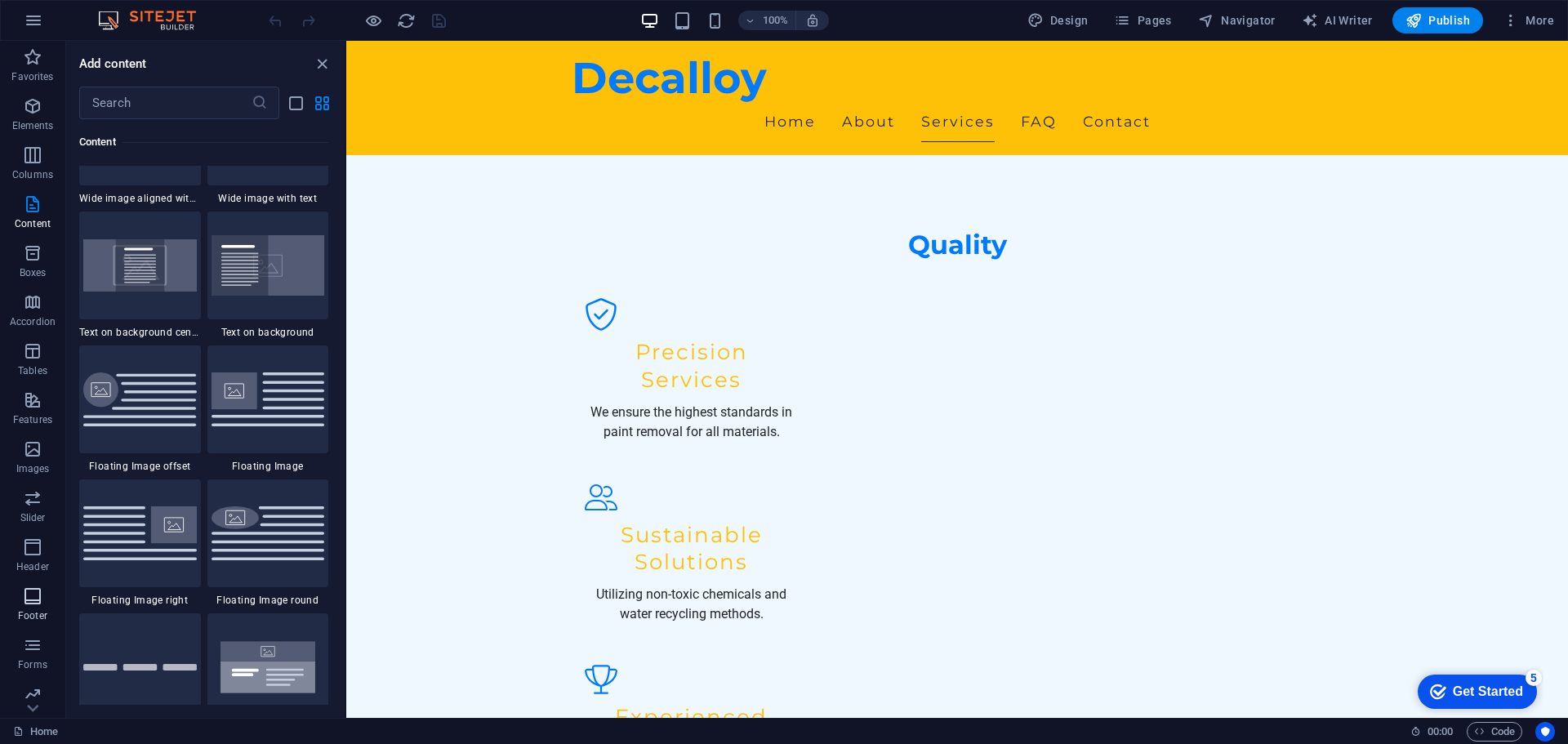
click at [25, 605] on icon "button" at bounding box center [32, 596] width 20 height 20
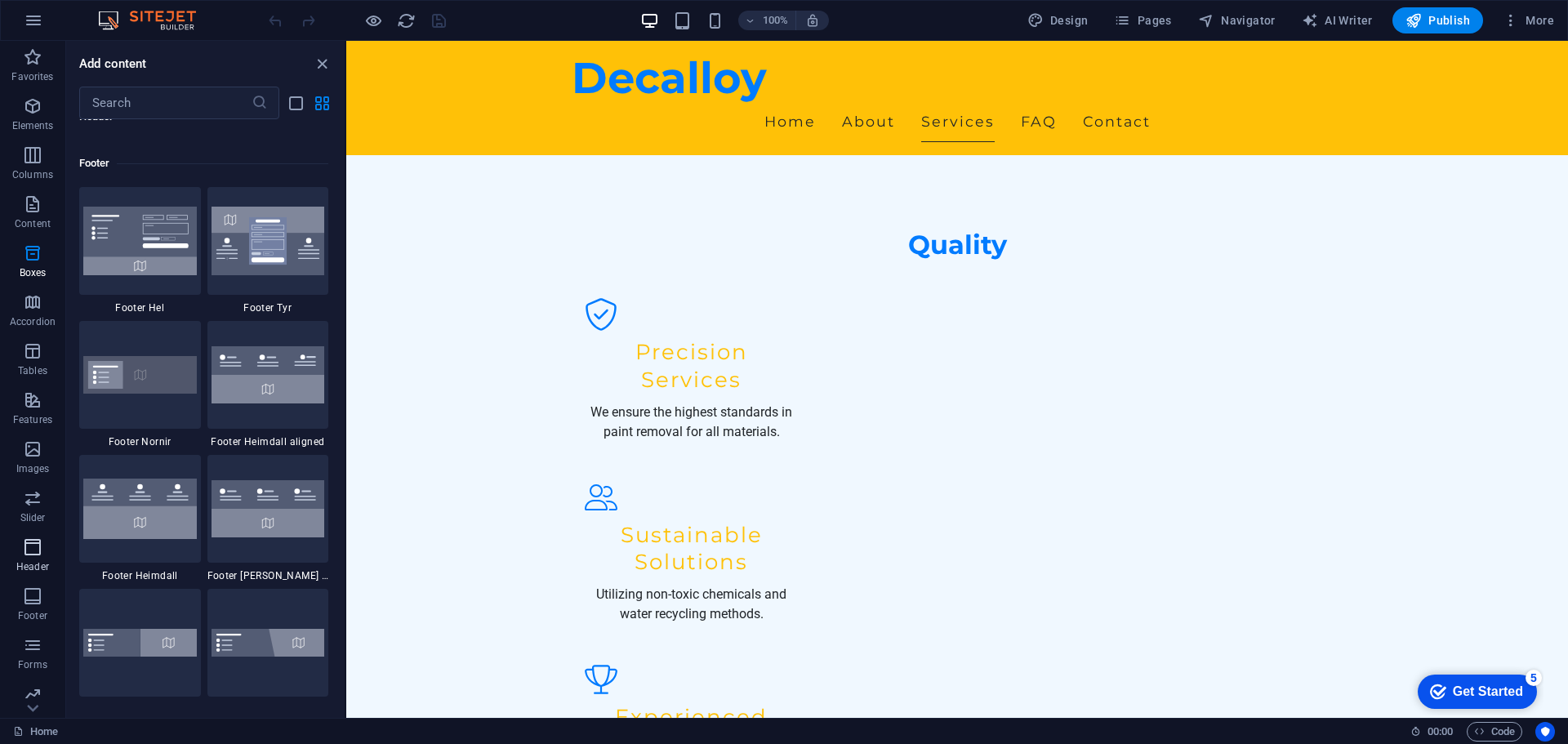
click at [27, 559] on span "Header" at bounding box center [32, 557] width 65 height 39
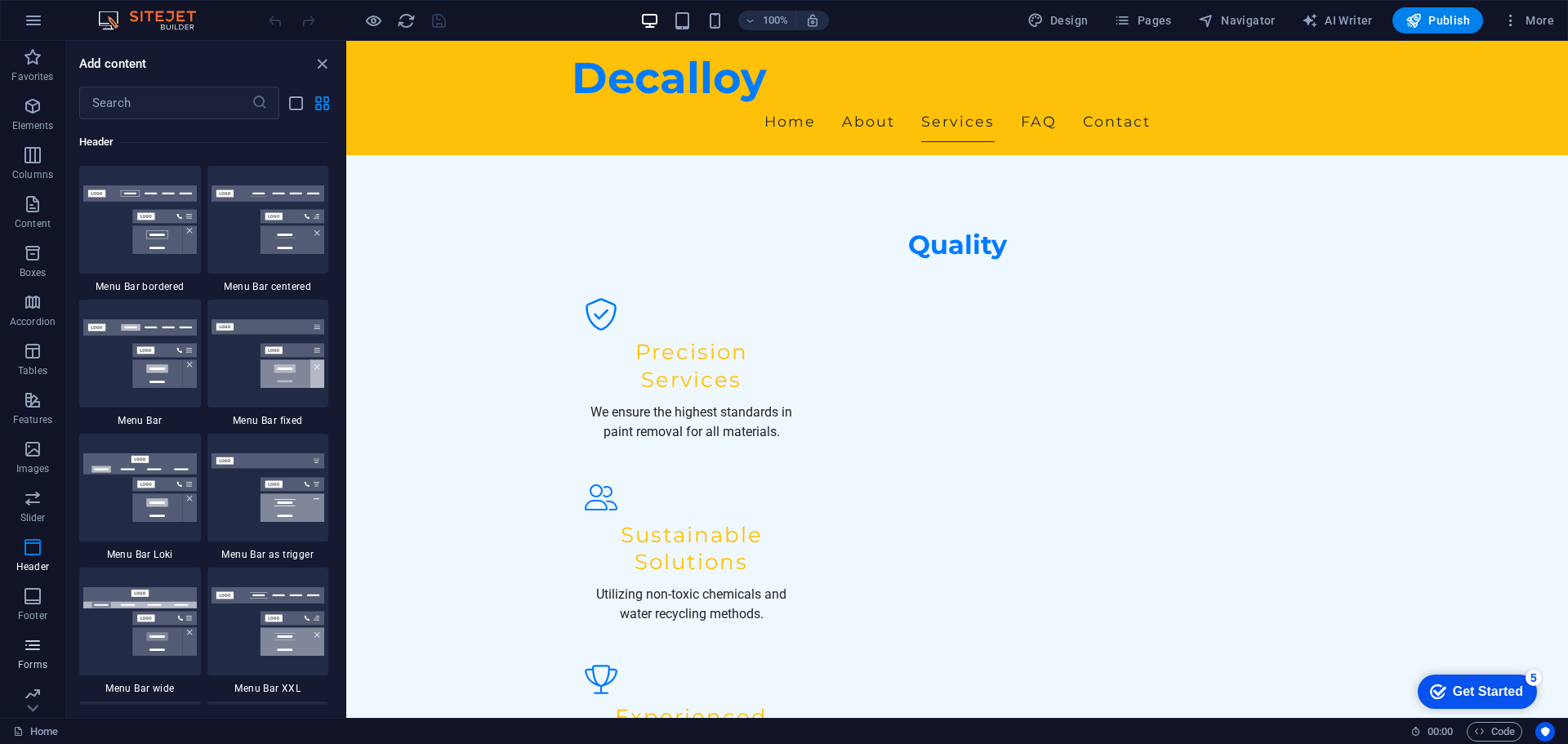
click at [32, 638] on icon "button" at bounding box center [32, 645] width 20 height 20
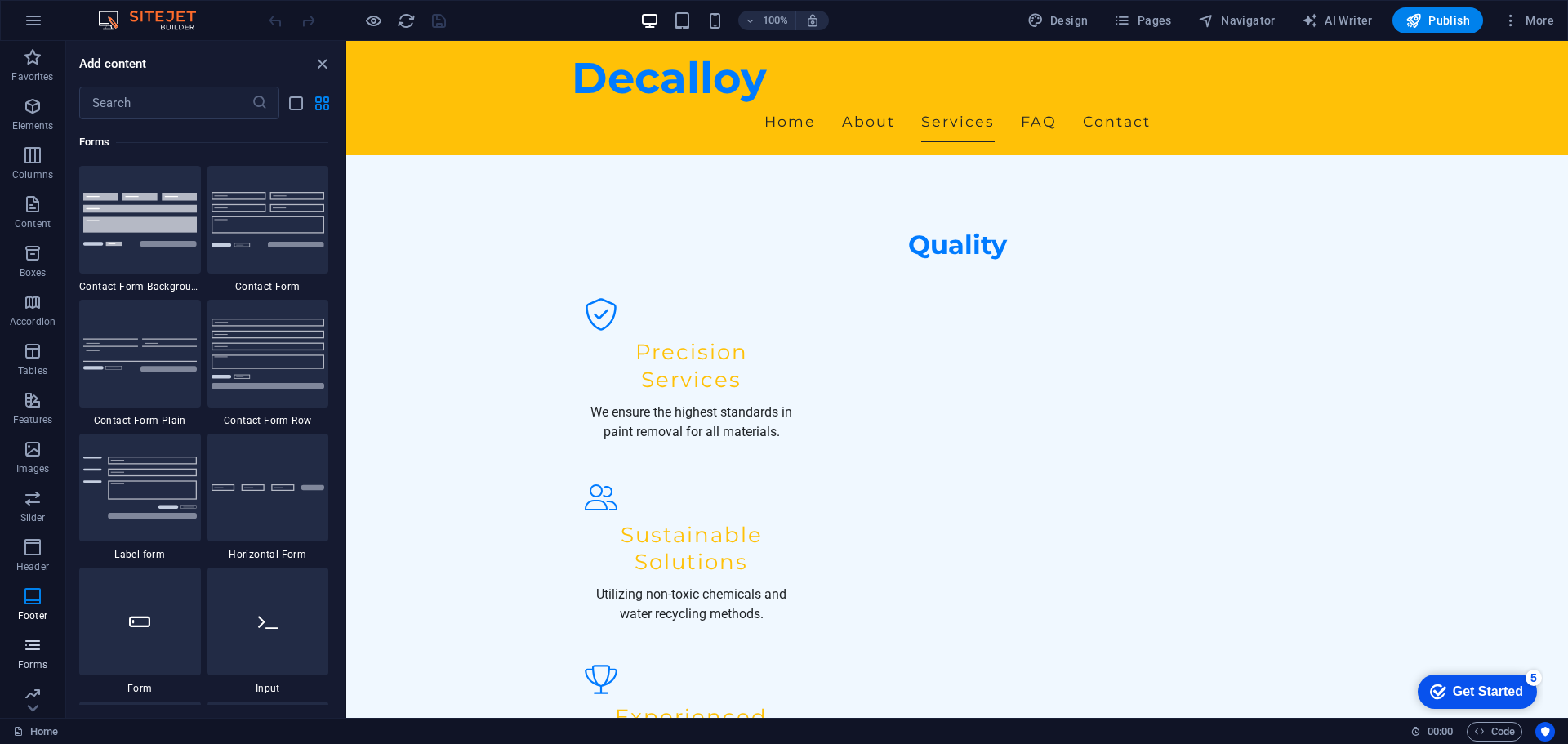
scroll to position [11927, 0]
click at [42, 306] on icon "button" at bounding box center [32, 302] width 20 height 20
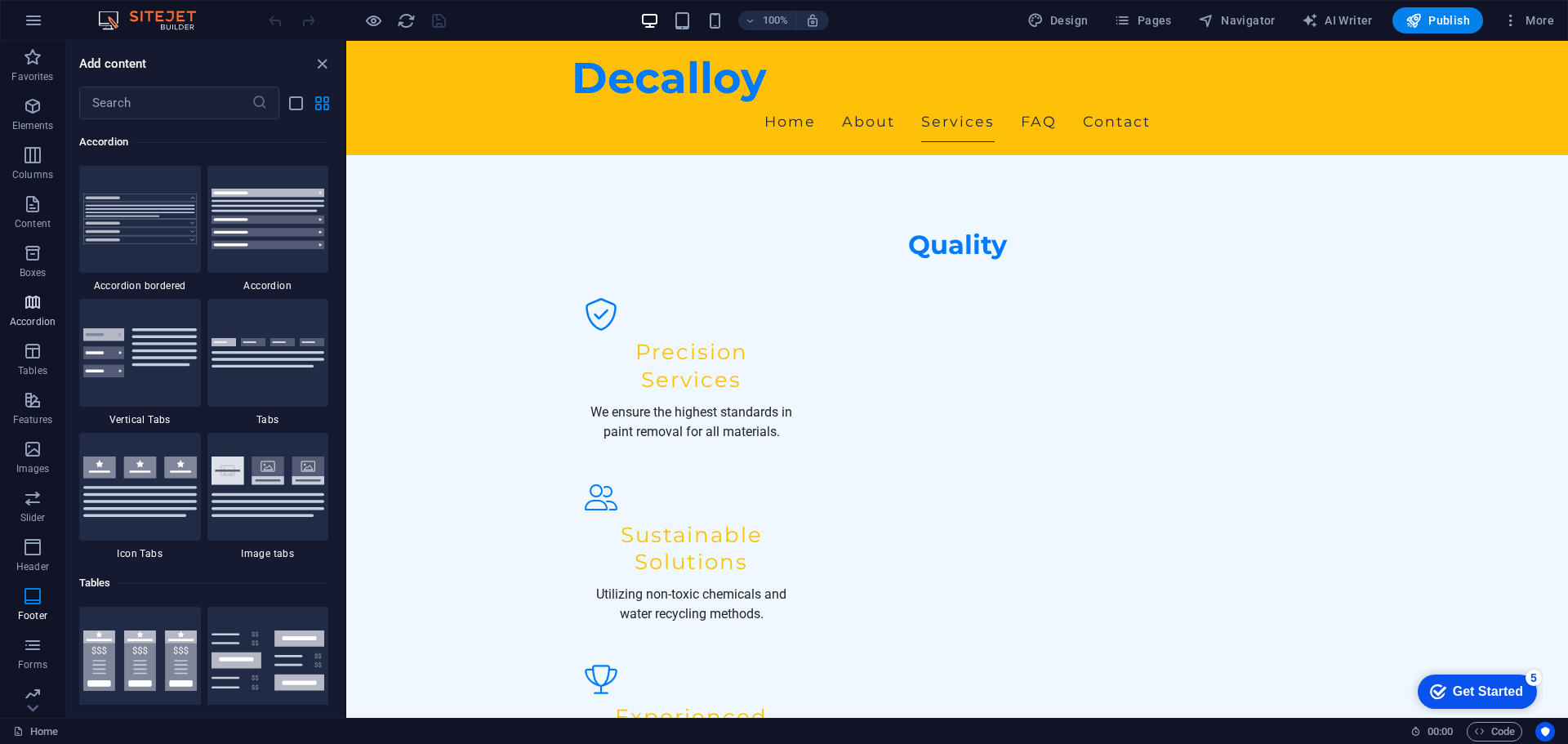
scroll to position [5216, 0]
click at [43, 154] on span "Columns" at bounding box center [32, 165] width 65 height 39
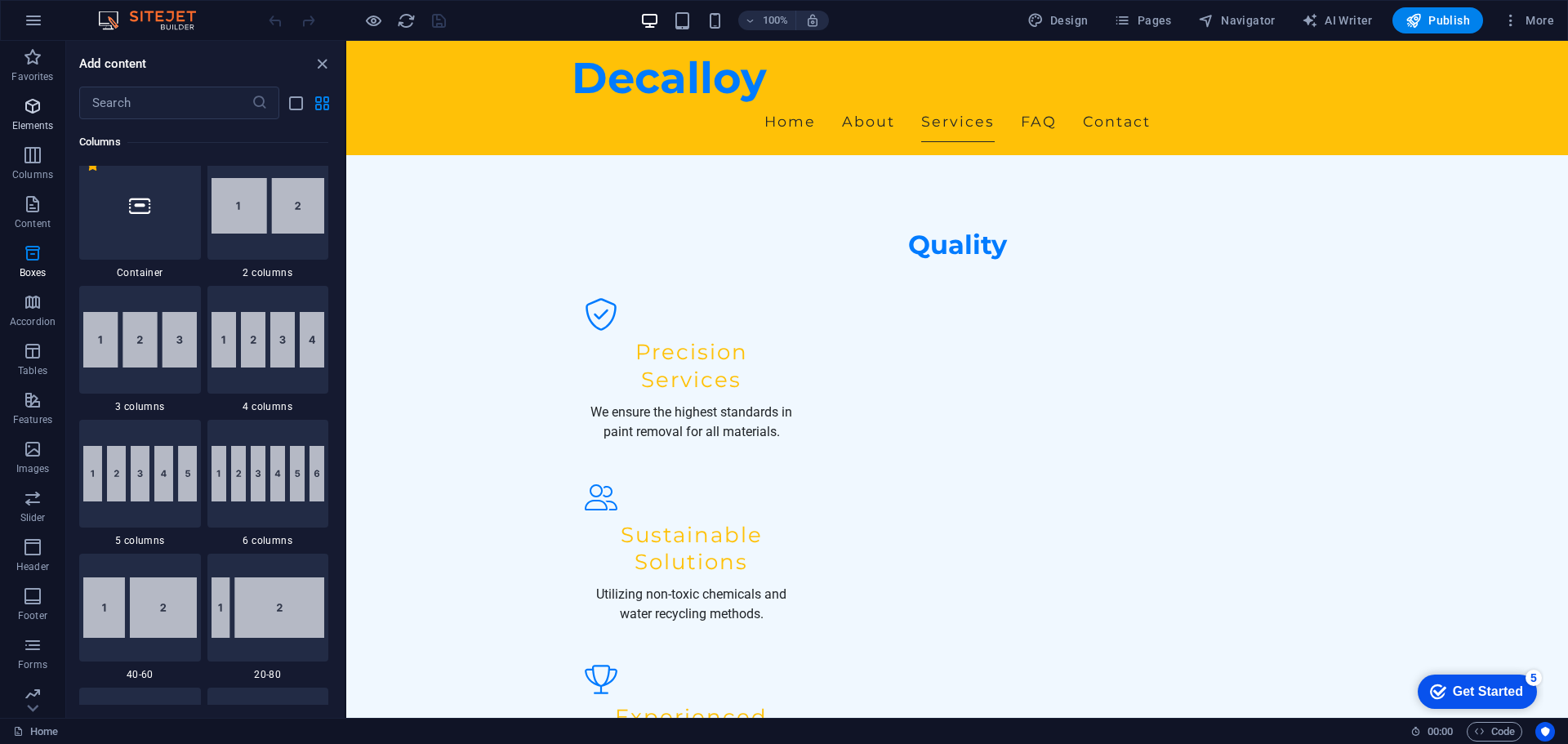
click at [38, 120] on p "Elements" at bounding box center [32, 125] width 42 height 13
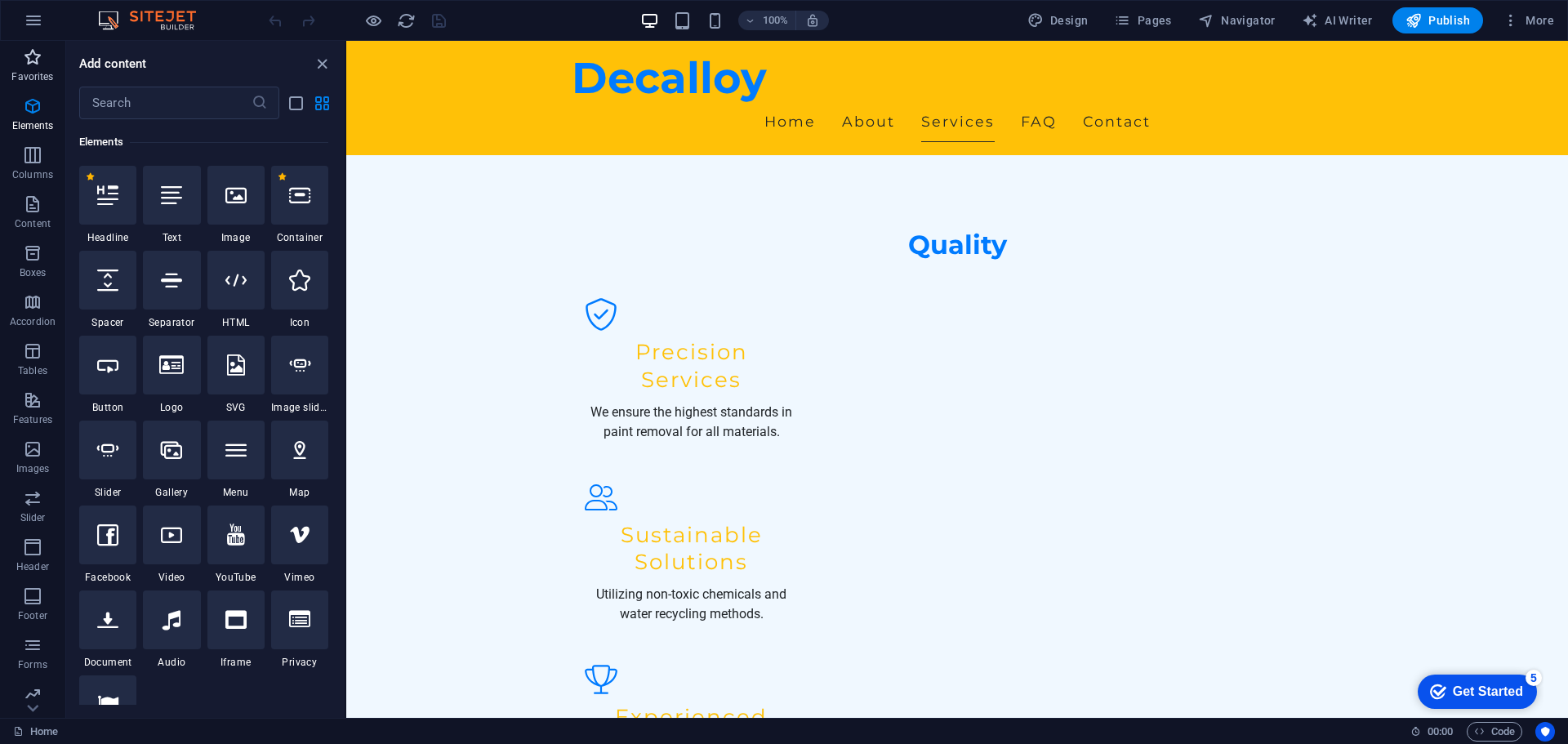
scroll to position [174, 0]
click at [1146, 12] on span "Pages" at bounding box center [1142, 20] width 57 height 16
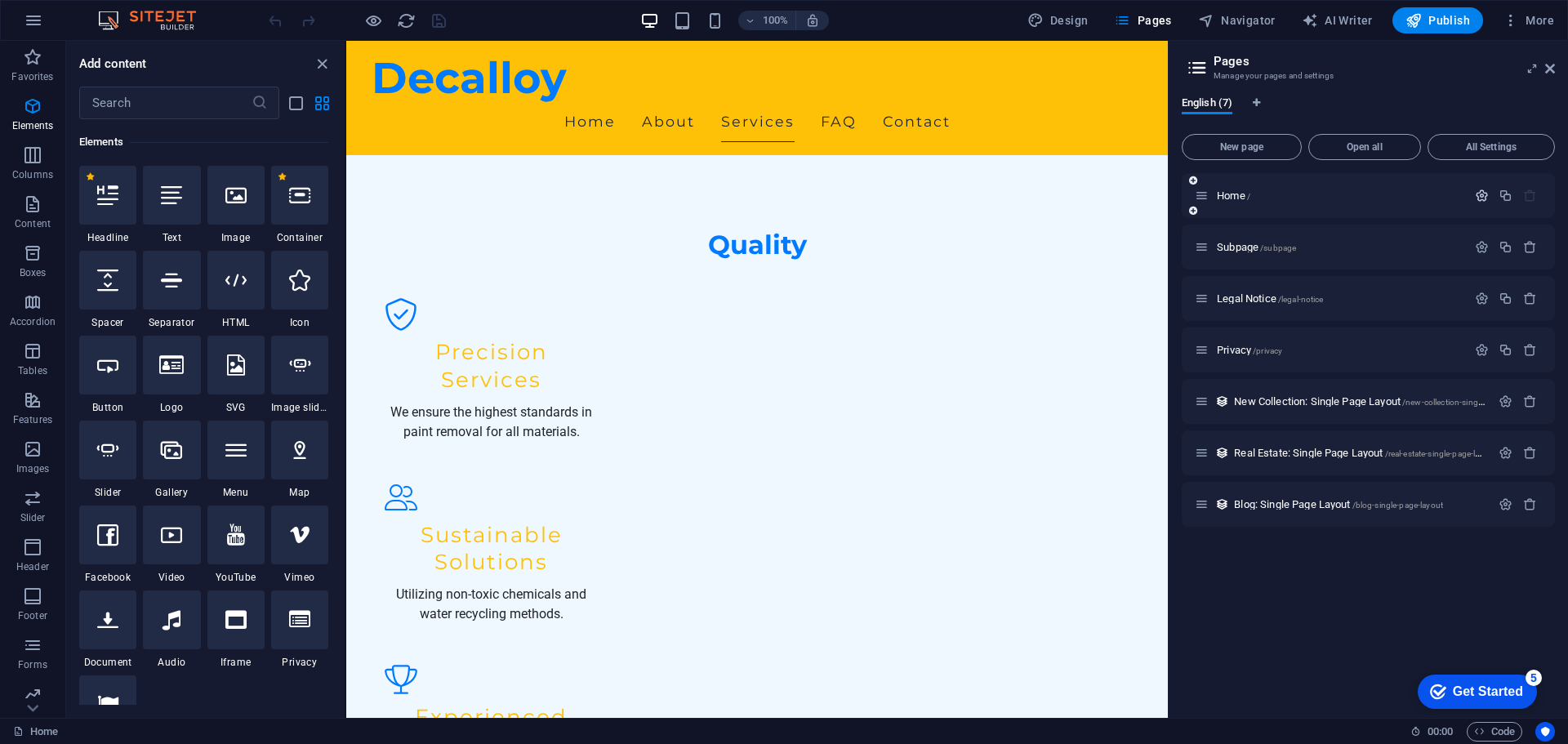
click at [1481, 194] on icon "button" at bounding box center [1481, 195] width 14 height 14
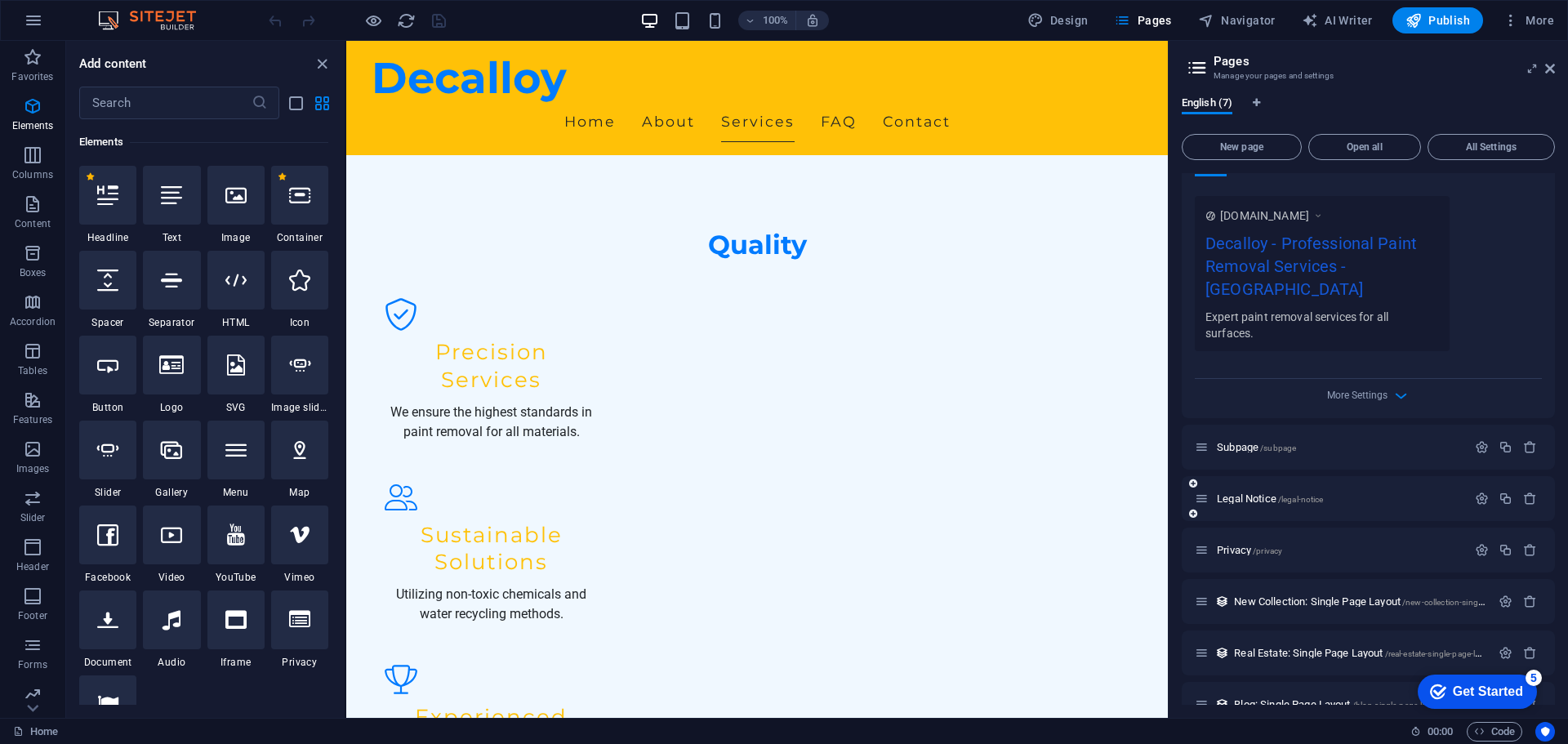
scroll to position [476, 0]
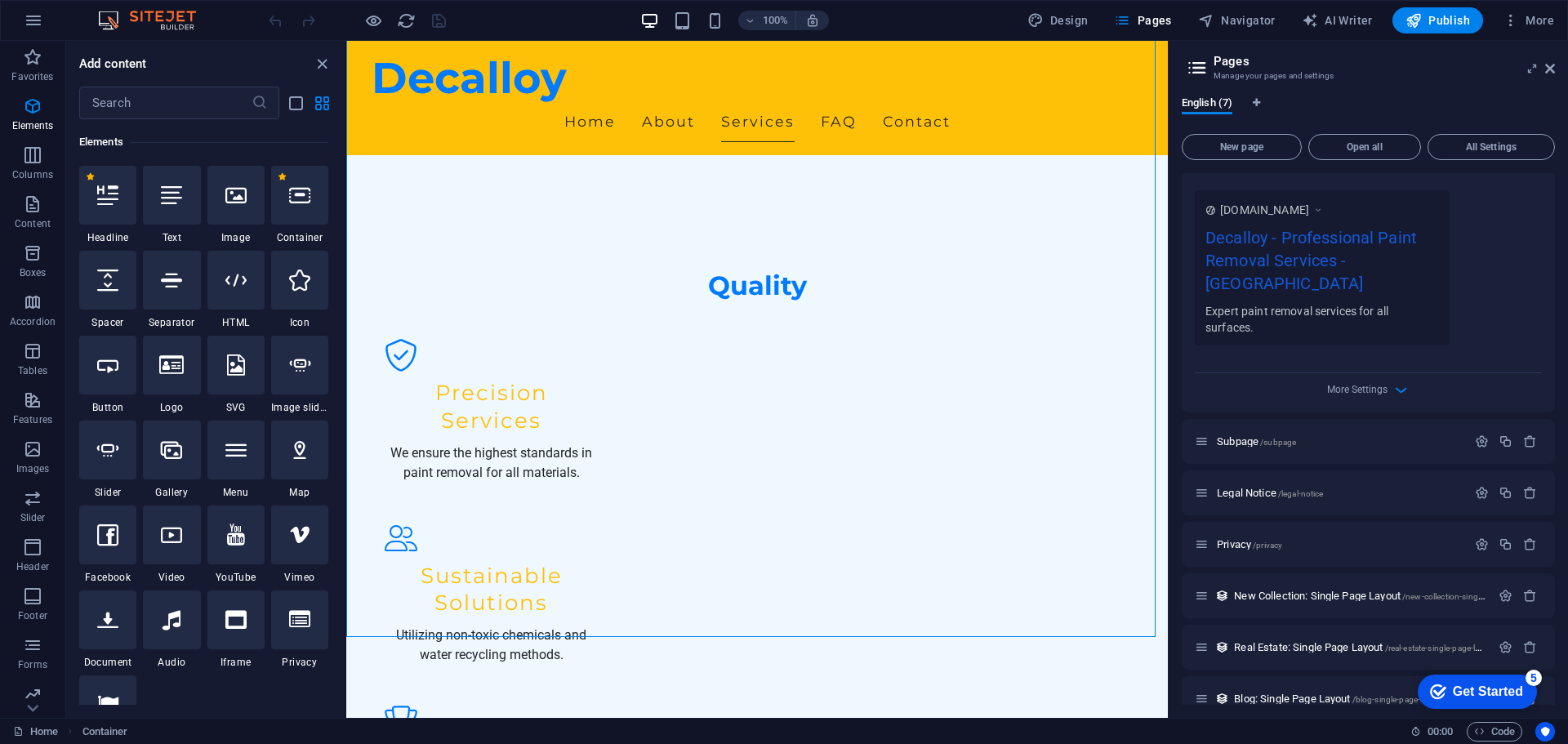
scroll to position [894, 0]
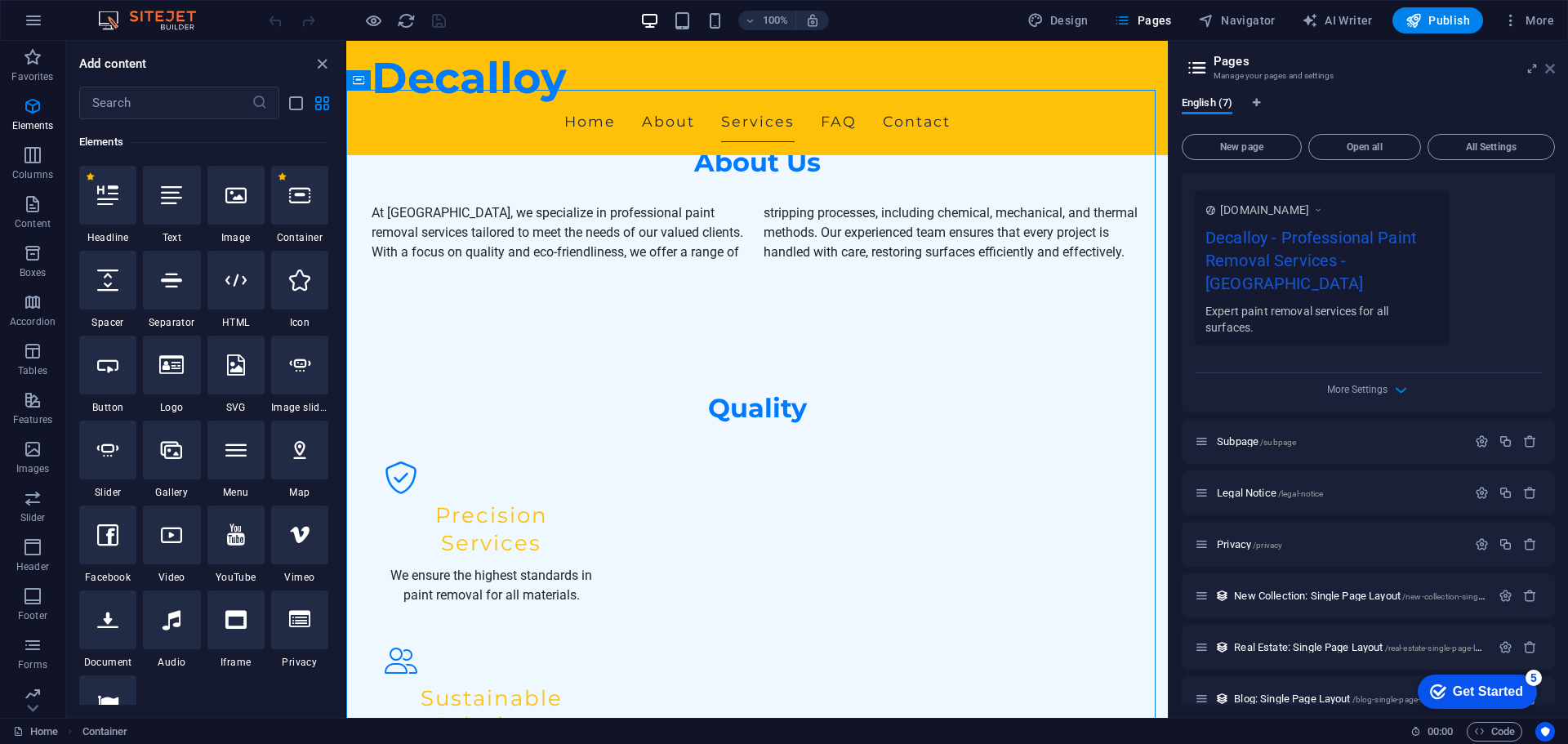
click at [1548, 72] on icon at bounding box center [1550, 68] width 10 height 13
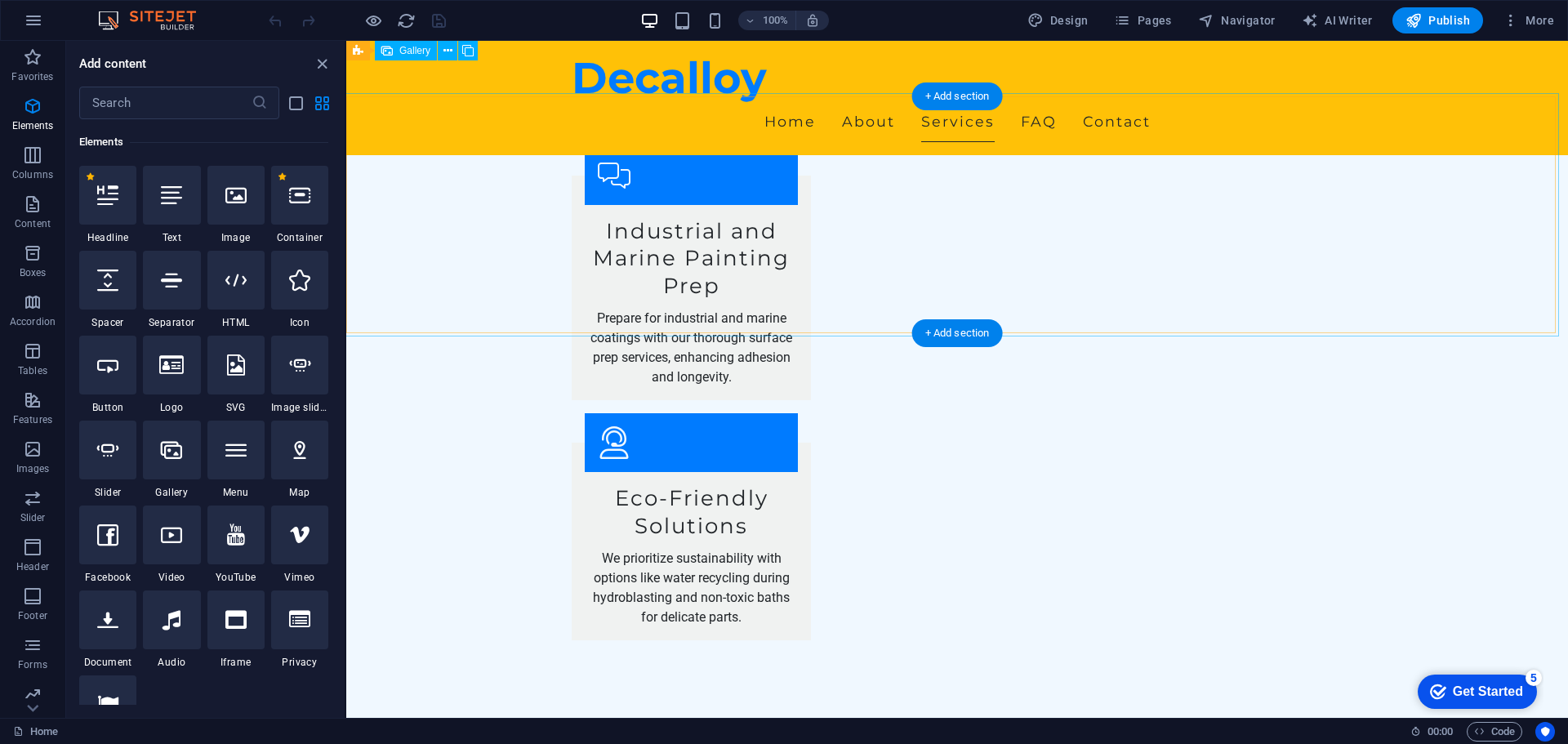
scroll to position [2702, 0]
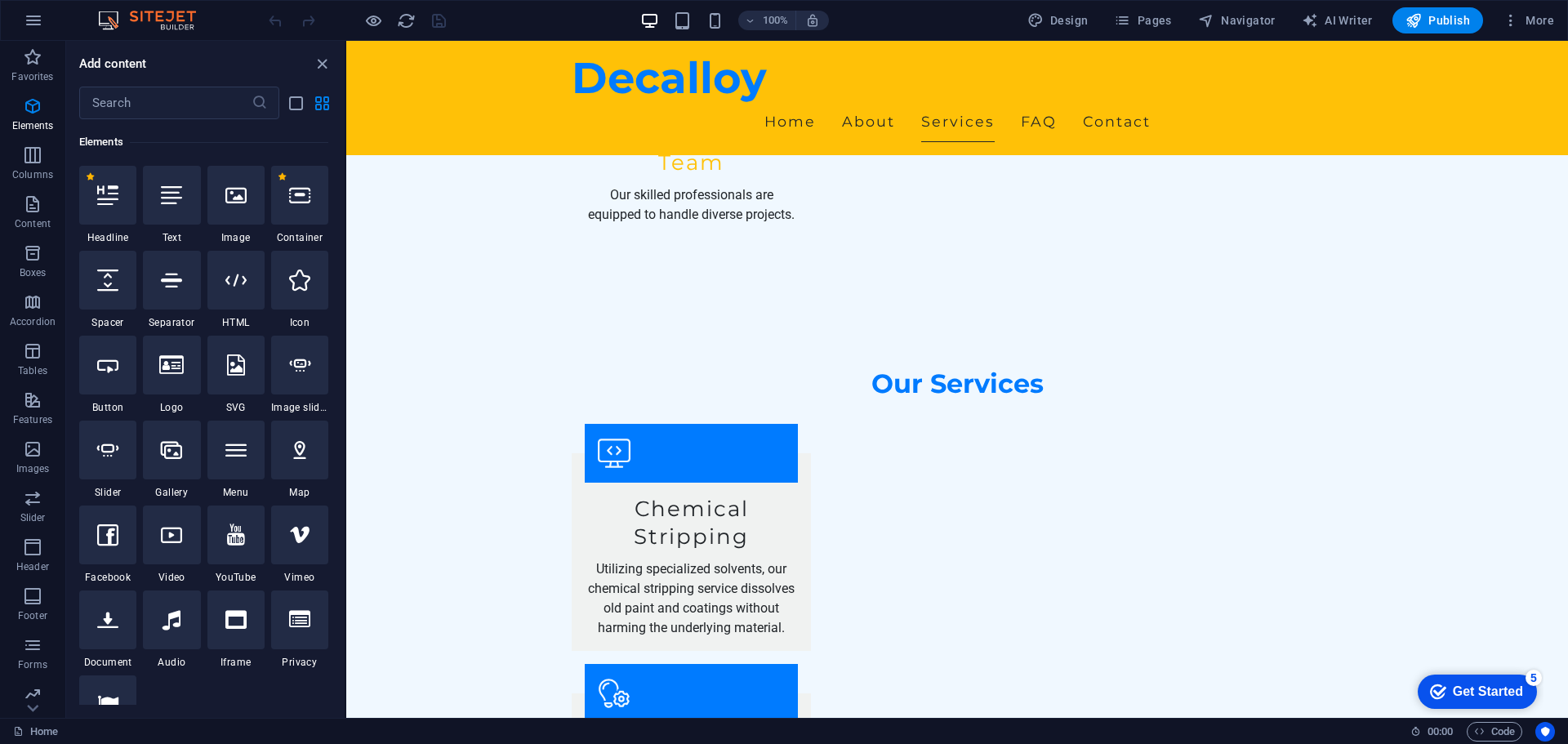
scroll to position [1639, 0]
